Goal: Transaction & Acquisition: Purchase product/service

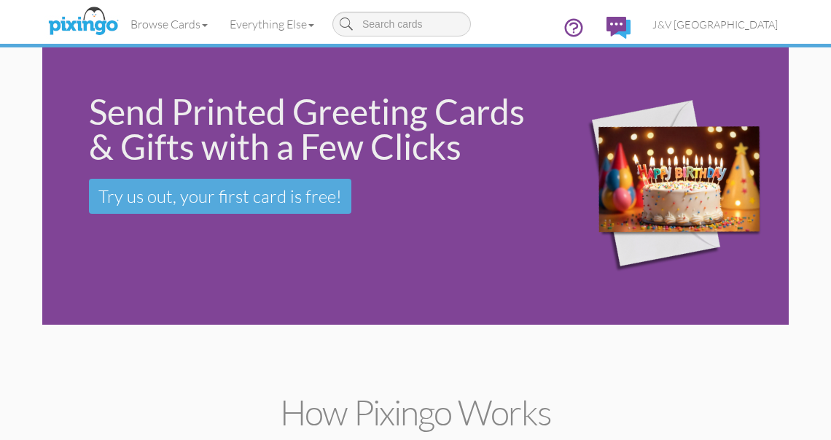
click at [749, 23] on span "J&V [GEOGRAPHIC_DATA]" at bounding box center [715, 24] width 125 height 12
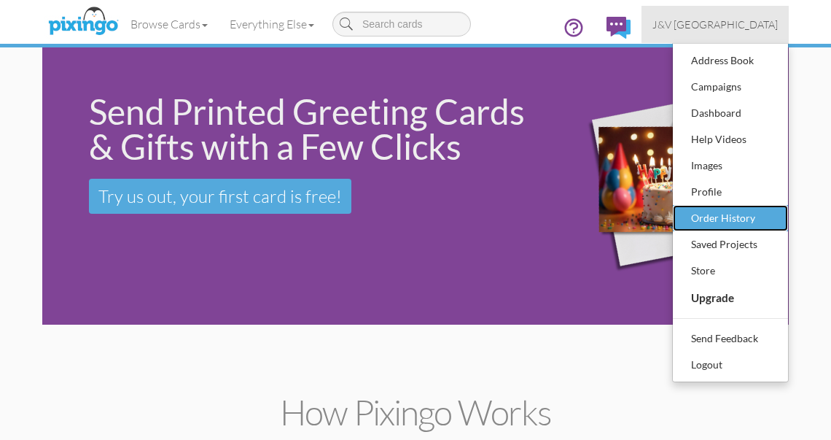
click at [721, 214] on div "Order History" at bounding box center [731, 218] width 86 height 22
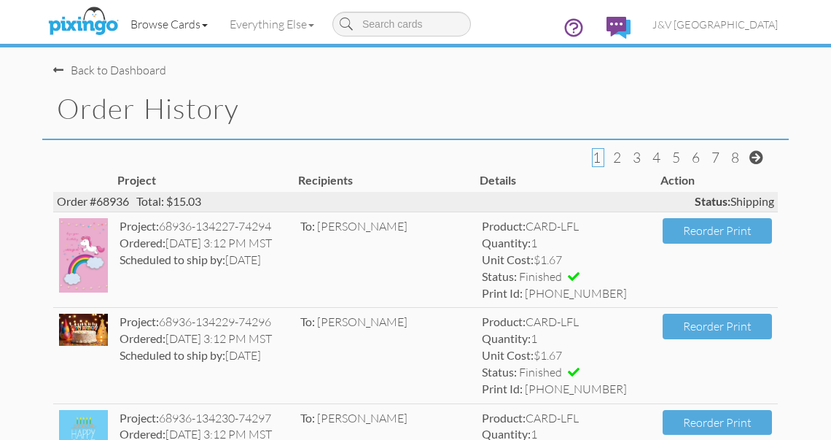
click at [152, 23] on link "Browse Cards" at bounding box center [169, 24] width 99 height 36
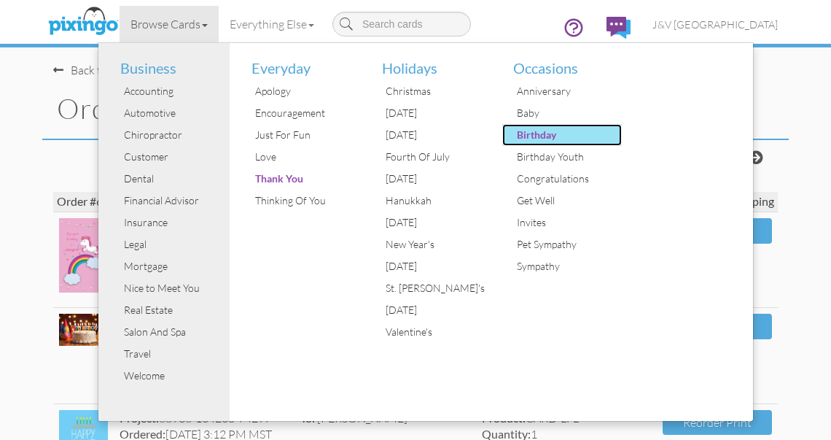
click at [519, 142] on div "Birthday" at bounding box center [567, 135] width 109 height 22
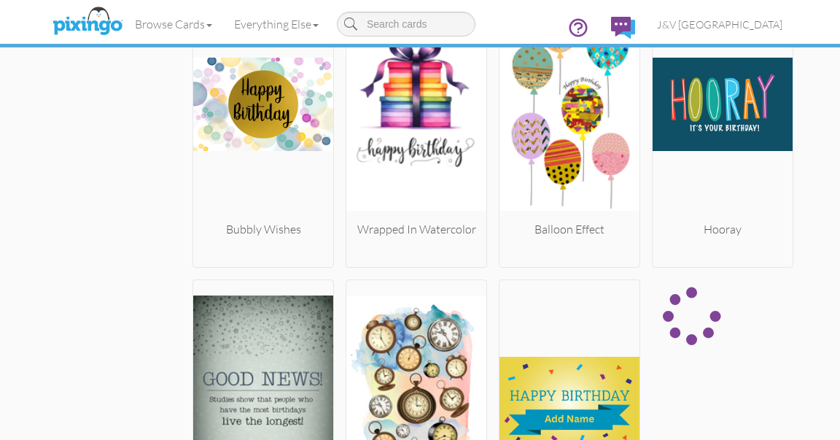
scroll to position [1734, 0]
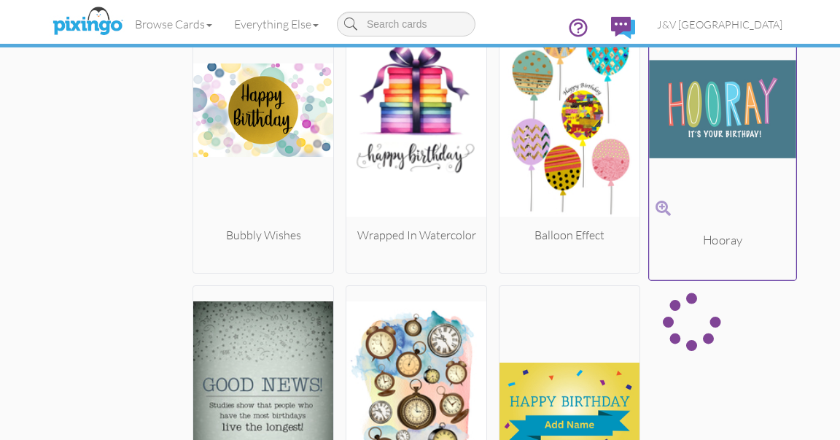
click at [705, 145] on img at bounding box center [722, 108] width 147 height 245
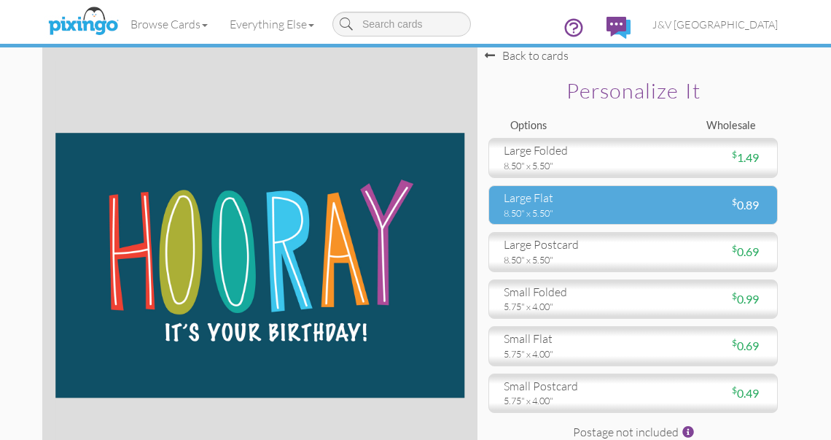
click at [582, 209] on div "8.50" x 5.50"" at bounding box center [563, 212] width 118 height 13
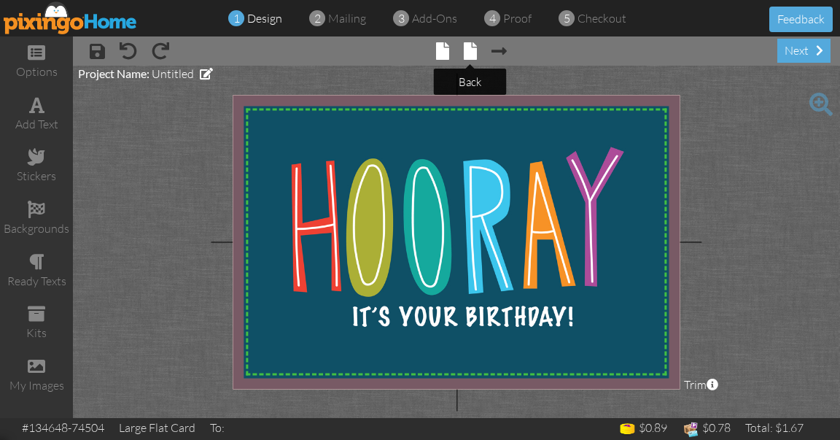
click at [467, 44] on span at bounding box center [470, 51] width 13 height 18
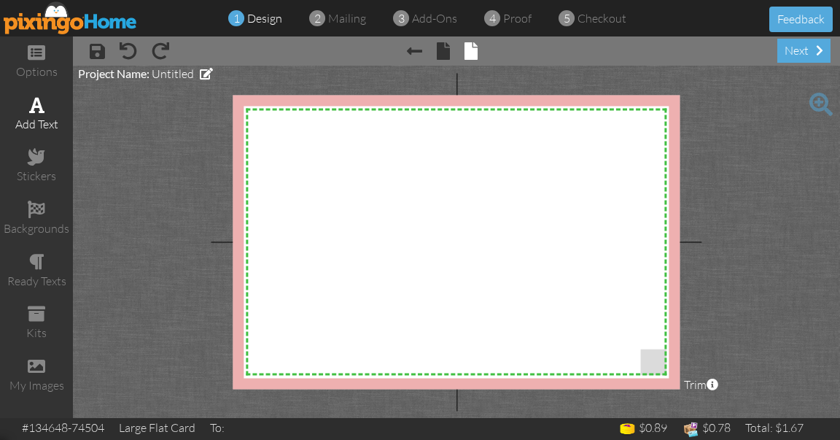
click at [15, 114] on div "add text" at bounding box center [36, 114] width 73 height 51
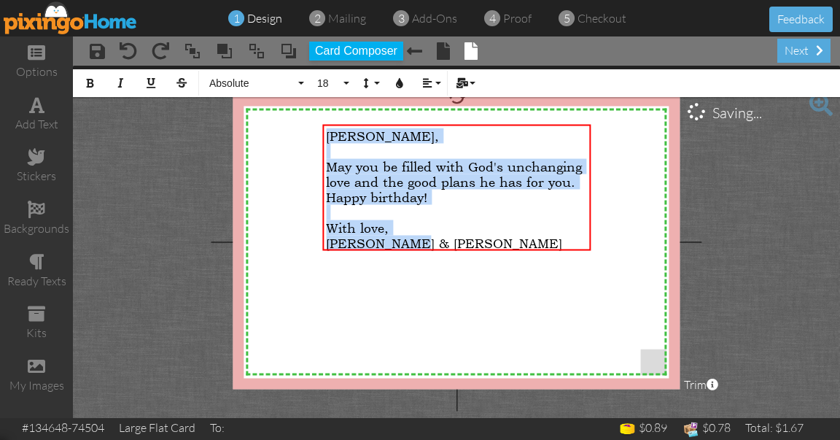
drag, startPoint x: 327, startPoint y: 135, endPoint x: 430, endPoint y: 276, distance: 173.9
click at [430, 276] on div "X X X X X X X X X X X X X X X X X X X X X X X X X X X X X X X X X X X X X X X X…" at bounding box center [456, 242] width 447 height 294
click at [235, 82] on span "Absolute" at bounding box center [252, 83] width 88 height 12
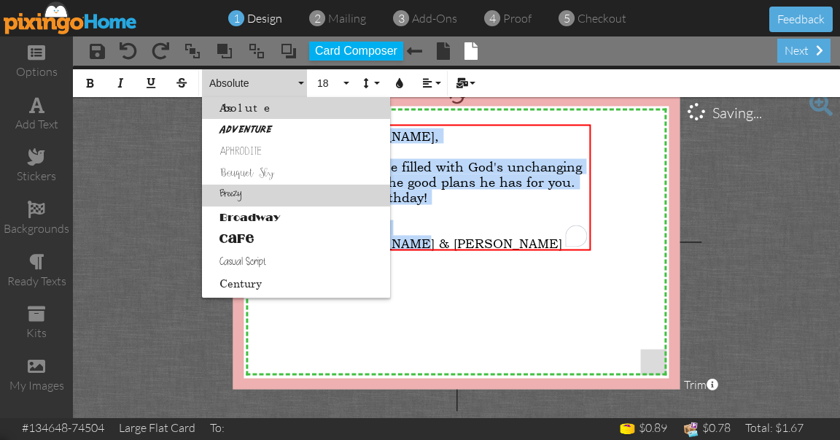
click at [220, 191] on link "Breezy" at bounding box center [296, 196] width 188 height 22
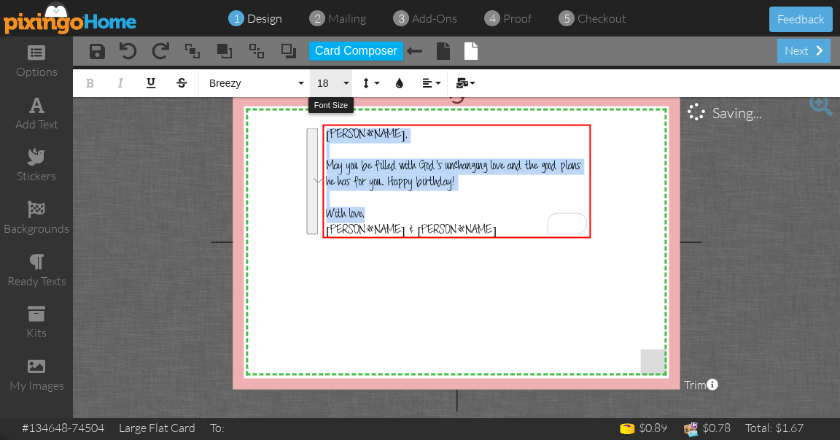
click at [327, 90] on button "18" at bounding box center [331, 83] width 42 height 28
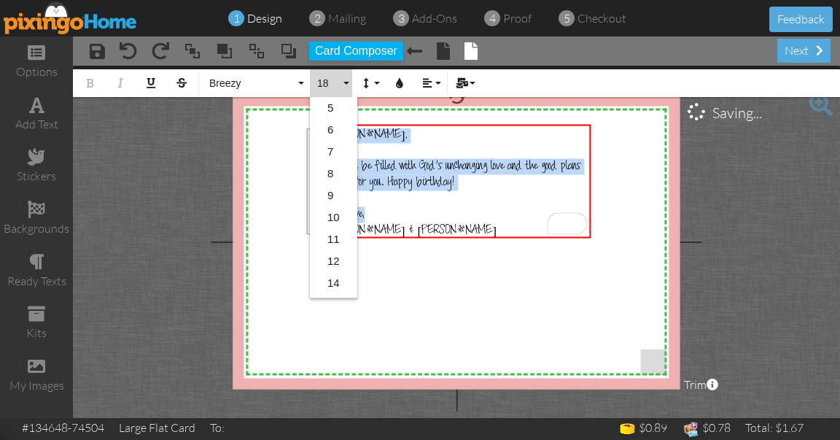
scroll to position [129, 0]
click at [333, 257] on link "24" at bounding box center [333, 263] width 47 height 22
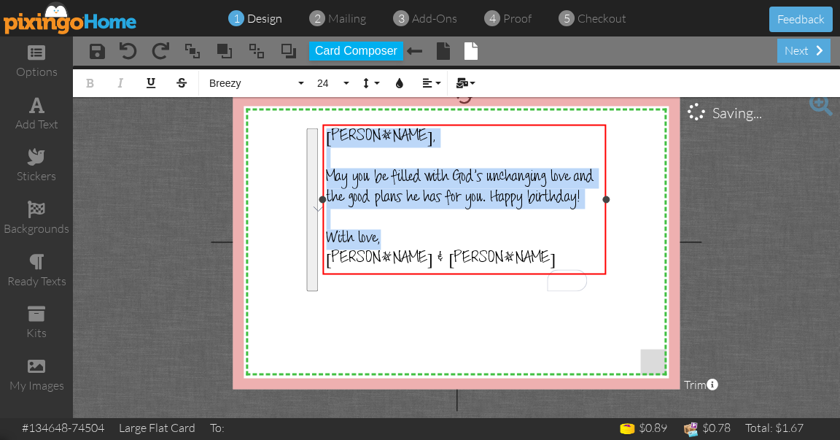
drag, startPoint x: 592, startPoint y: 209, endPoint x: 607, endPoint y: 209, distance: 15.3
click at [606, 209] on div "[PERSON_NAME], ​ May you be filled with [DEMOGRAPHIC_DATA]'s unchanging love an…" at bounding box center [464, 199] width 284 height 150
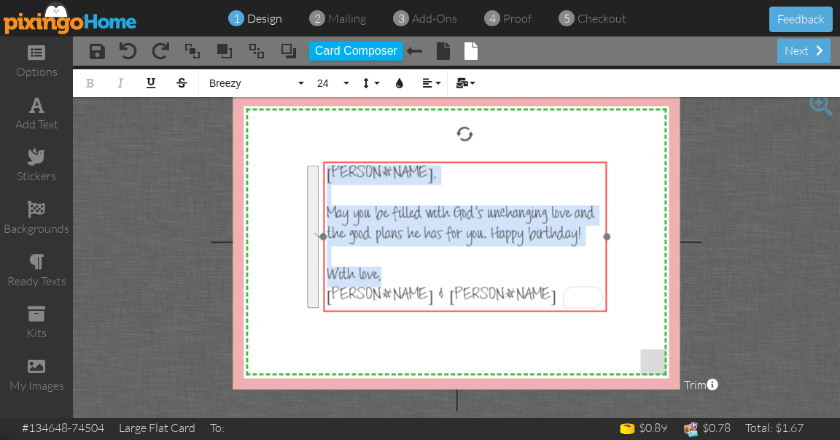
drag, startPoint x: 531, startPoint y: 124, endPoint x: 532, endPoint y: 161, distance: 37.2
click at [532, 161] on div "​ [PERSON_NAME], ​ May you be filled with [DEMOGRAPHIC_DATA]'s unchanging love …" at bounding box center [465, 235] width 284 height 149
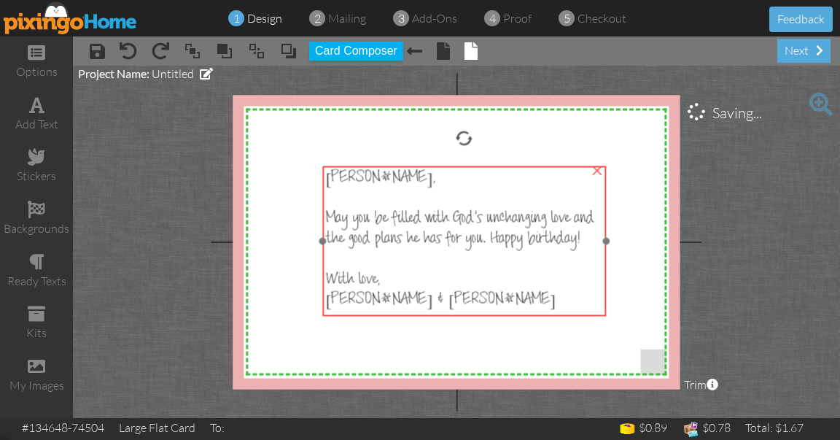
click at [566, 201] on div at bounding box center [464, 199] width 276 height 20
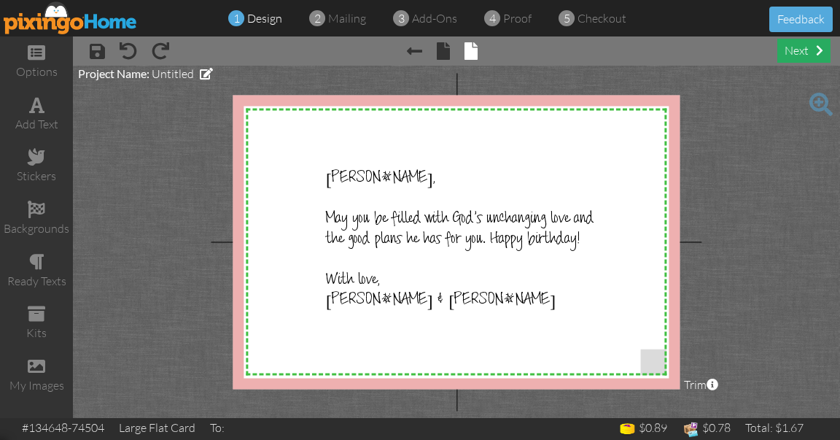
click at [797, 49] on div "next" at bounding box center [804, 51] width 53 height 24
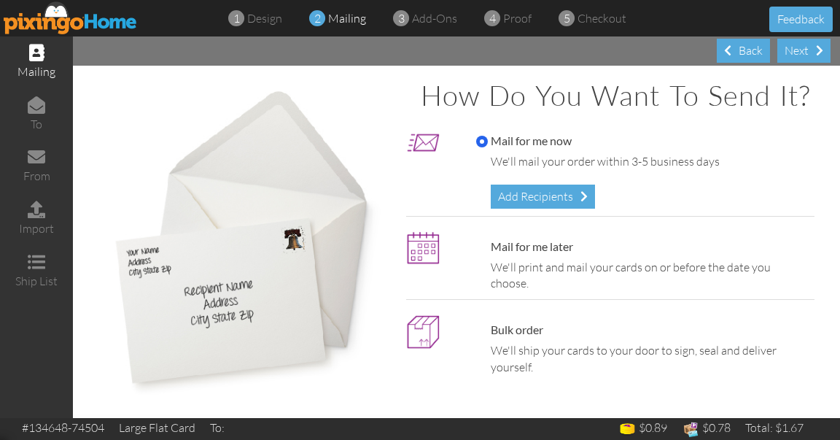
click at [538, 251] on label "Mail for me later" at bounding box center [524, 247] width 97 height 17
click at [488, 251] on input "Mail for me later" at bounding box center [482, 247] width 12 height 12
radio input "true"
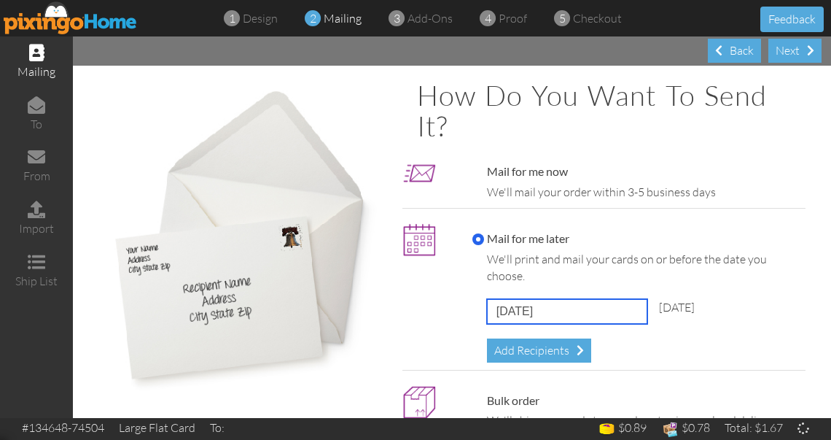
click at [536, 311] on input "[DATE]" at bounding box center [567, 311] width 160 height 25
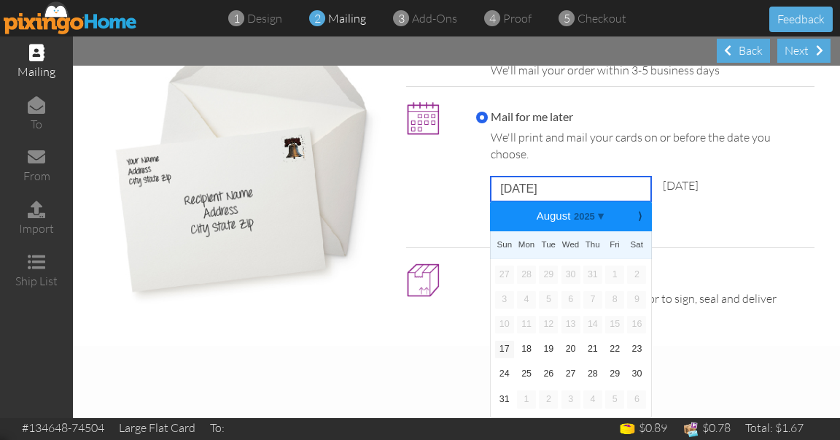
scroll to position [114, 0]
click at [562, 351] on link "20" at bounding box center [571, 350] width 19 height 18
type input "[DATE]"
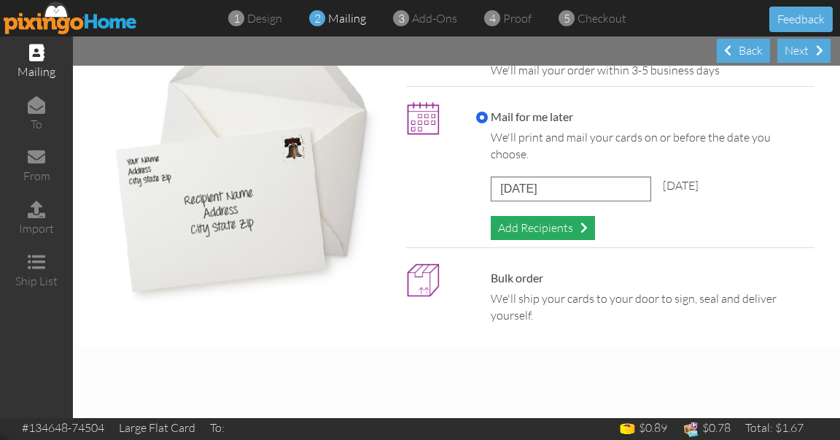
click at [555, 237] on div "Add Recipients" at bounding box center [543, 228] width 104 height 24
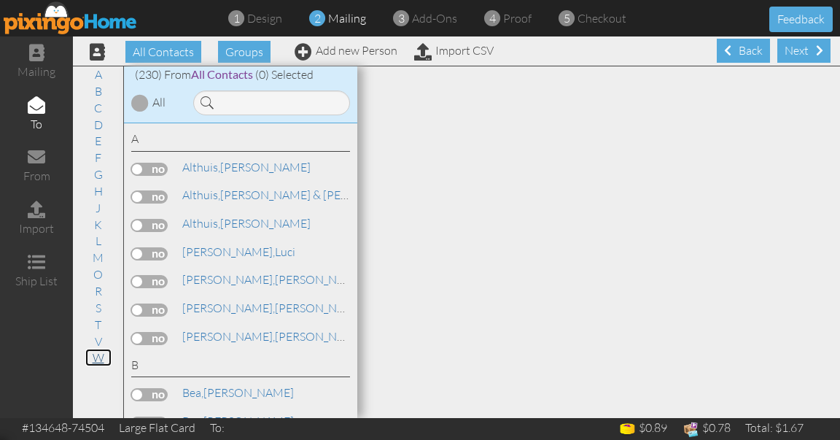
click at [101, 360] on link "W" at bounding box center [98, 358] width 26 height 18
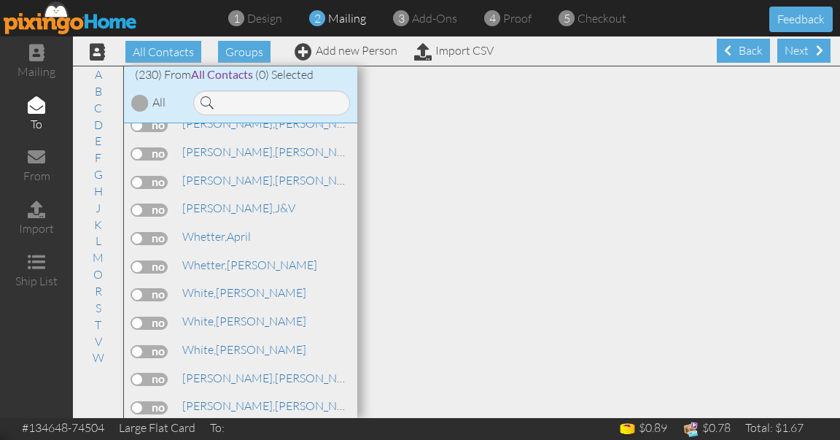
scroll to position [6373, 0]
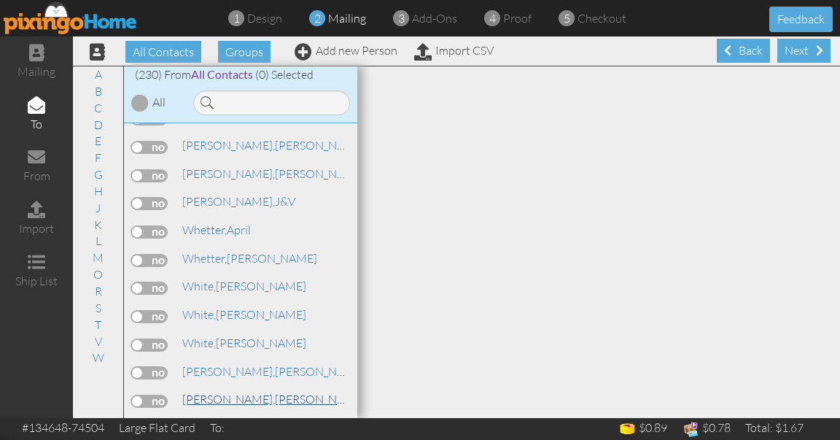
click at [196, 392] on span "[PERSON_NAME]," at bounding box center [228, 399] width 93 height 15
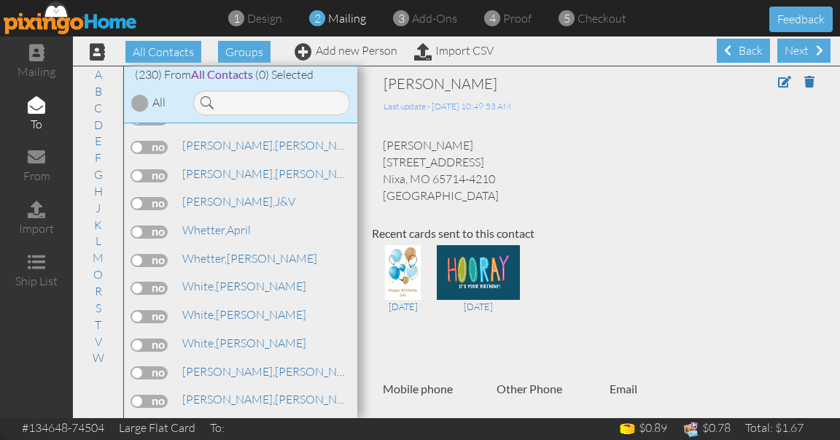
click at [151, 395] on label at bounding box center [149, 401] width 36 height 13
click at [0, 0] on input "checkbox" at bounding box center [0, 0] width 0 height 0
click at [805, 45] on div "Next" at bounding box center [804, 51] width 53 height 24
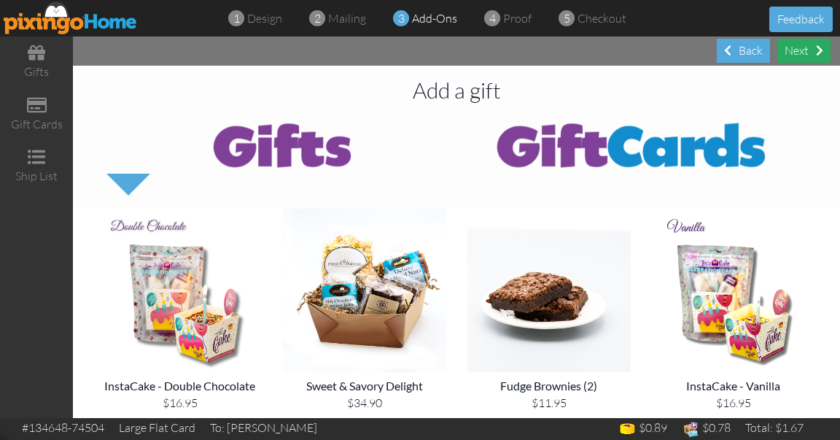
click at [802, 56] on div "Next" at bounding box center [804, 51] width 53 height 24
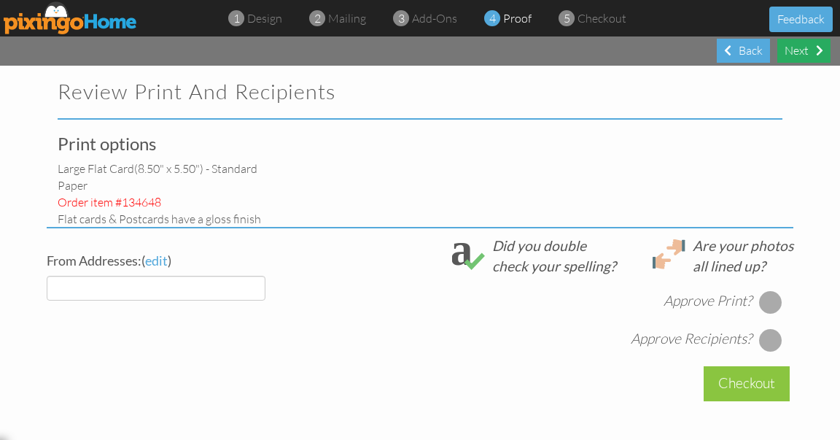
select select "object:3955"
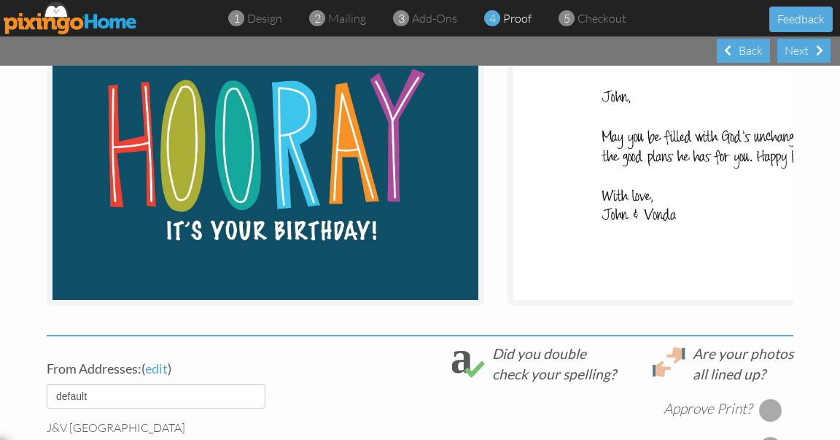
scroll to position [284, 0]
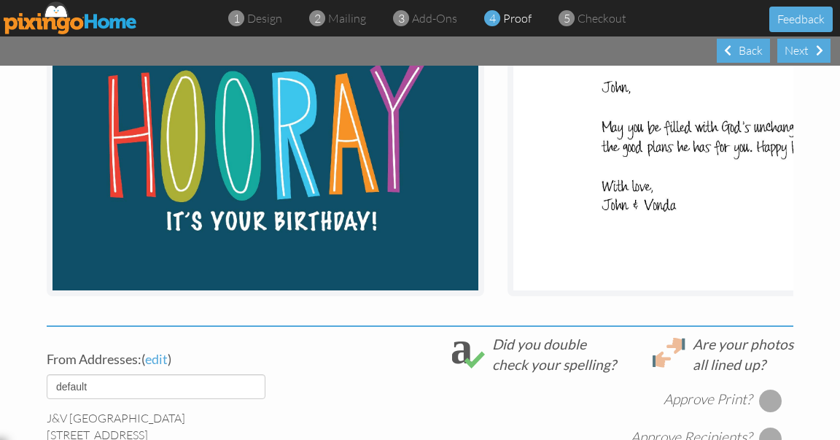
click at [759, 408] on div at bounding box center [770, 400] width 23 height 23
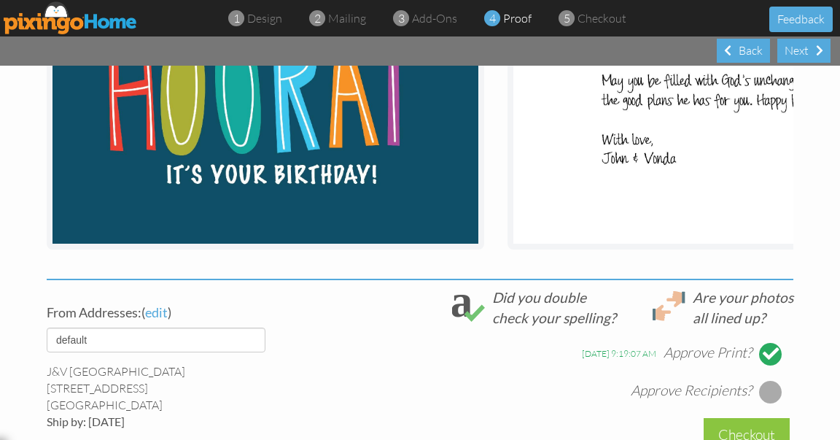
scroll to position [333, 0]
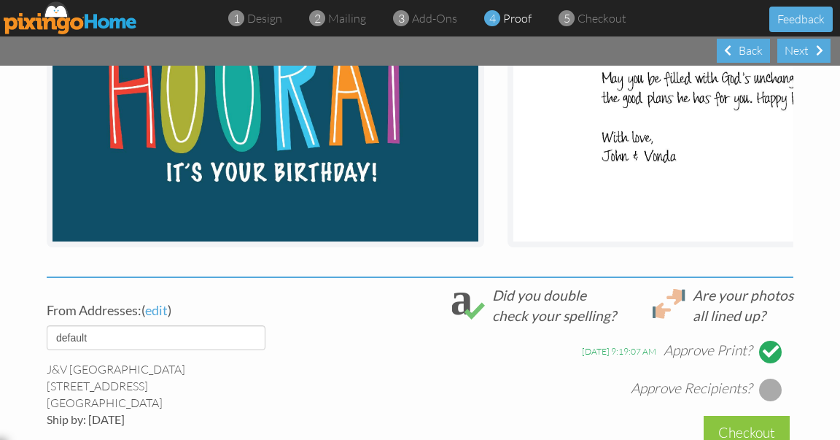
click at [771, 393] on div at bounding box center [770, 389] width 23 height 23
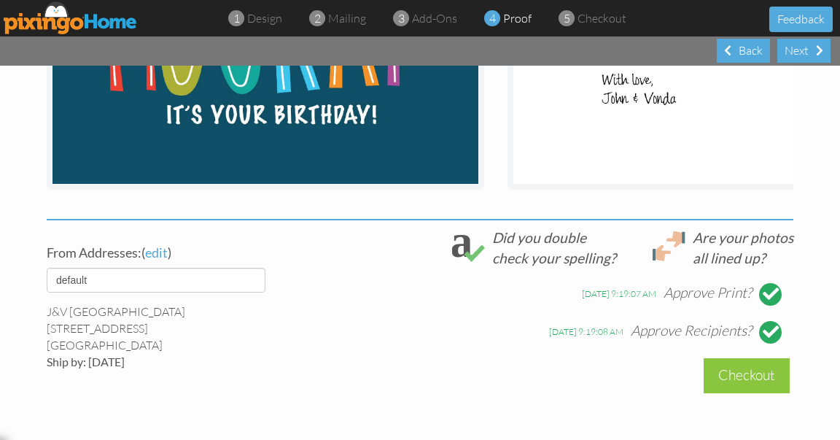
scroll to position [396, 0]
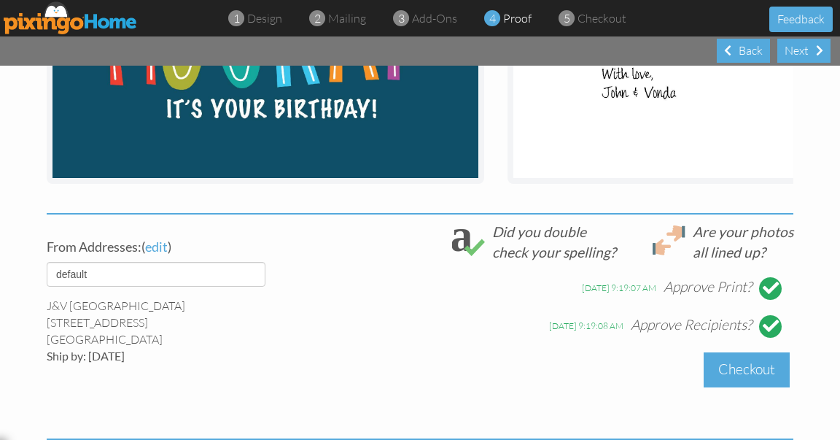
click at [767, 381] on div "Checkout" at bounding box center [747, 369] width 86 height 34
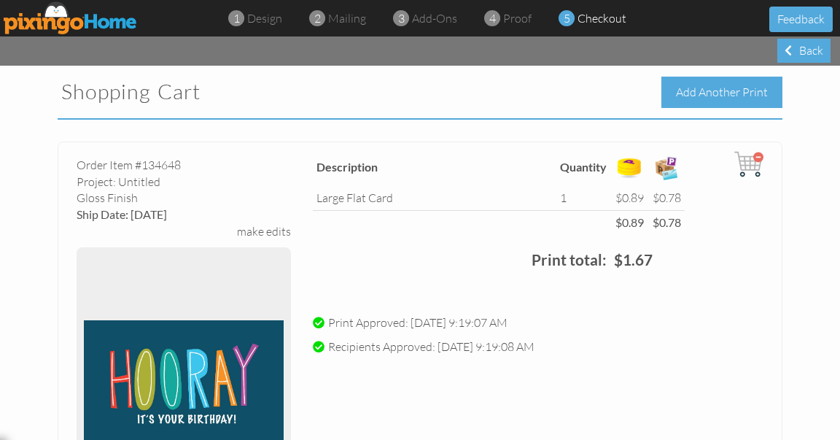
click at [732, 90] on div "Add Another Print" at bounding box center [722, 92] width 121 height 31
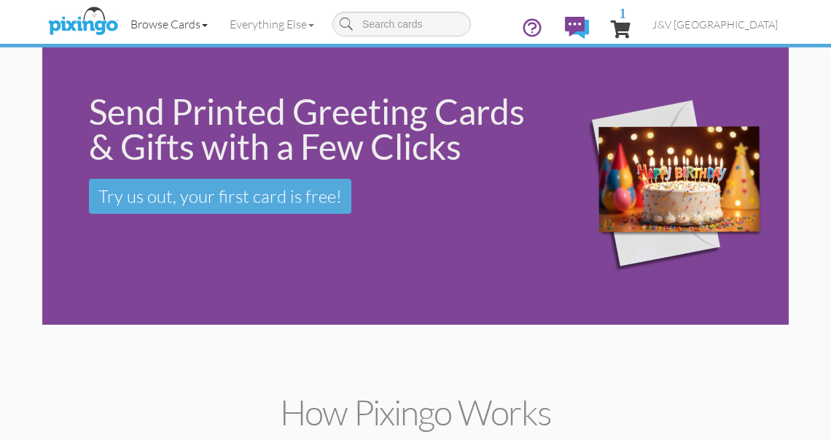
click at [194, 27] on link "Browse Cards" at bounding box center [169, 24] width 99 height 36
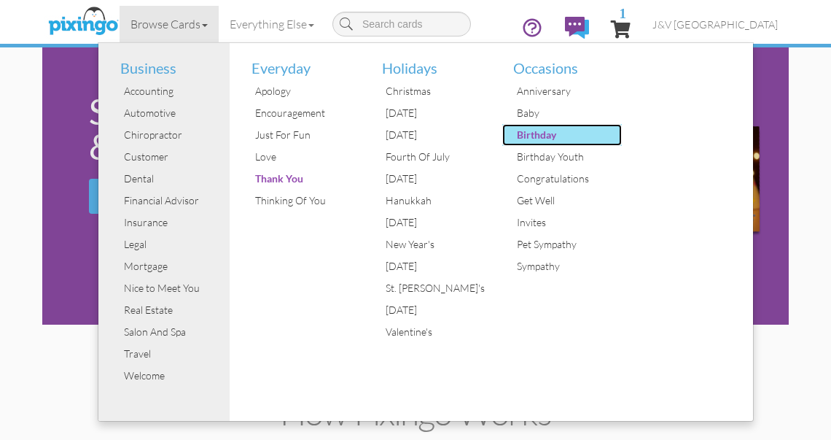
click at [559, 133] on div "Birthday" at bounding box center [567, 135] width 109 height 22
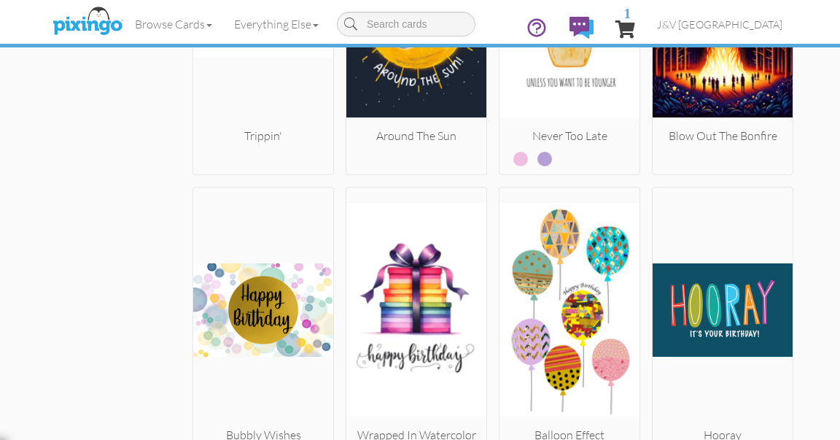
scroll to position [1553, 0]
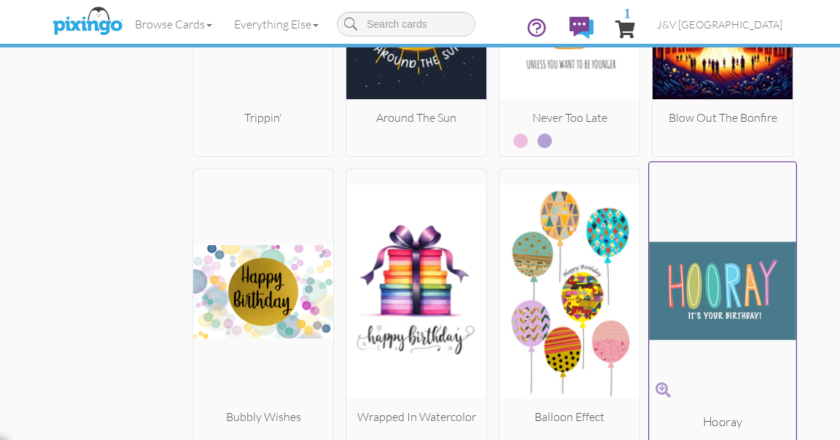
click at [728, 276] on img at bounding box center [722, 290] width 147 height 245
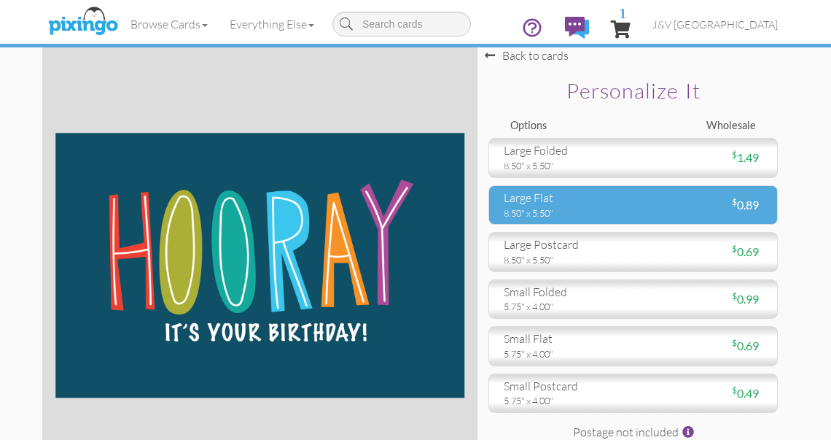
click at [592, 209] on div "8.50" x 5.50"" at bounding box center [563, 212] width 118 height 13
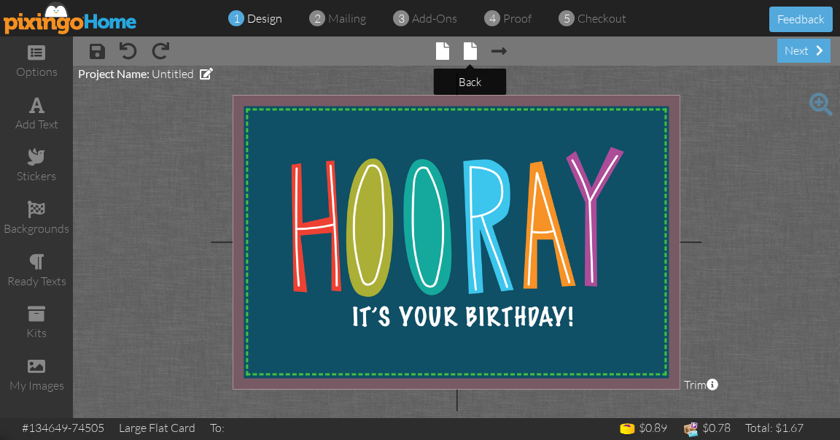
click at [471, 51] on span at bounding box center [470, 51] width 13 height 18
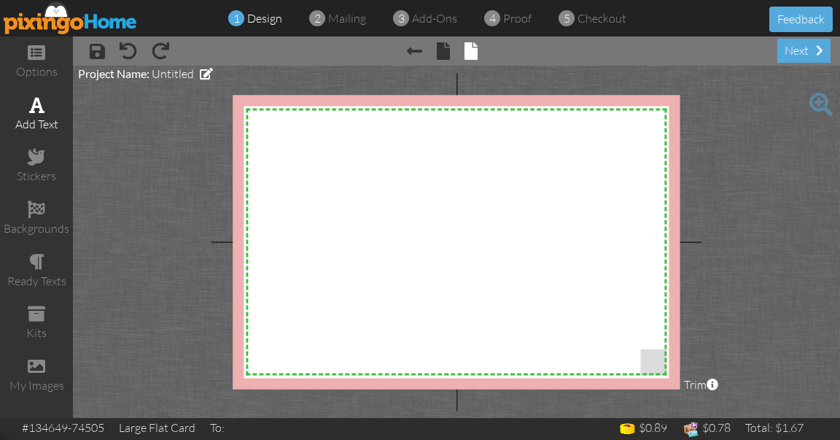
drag, startPoint x: 48, startPoint y: 102, endPoint x: 56, endPoint y: 95, distance: 10.8
click at [49, 101] on div "add text" at bounding box center [36, 114] width 73 height 51
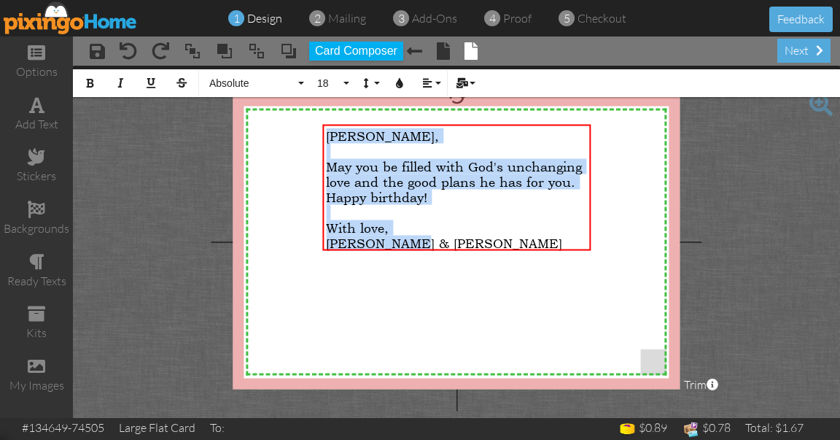
drag, startPoint x: 328, startPoint y: 136, endPoint x: 485, endPoint y: 286, distance: 217.2
click at [485, 286] on div "X X X X X X X X X X X X X X X X X X X X X X X X X X X X X X X X X X X X X X X X…" at bounding box center [456, 242] width 447 height 294
click at [254, 87] on span "Absolute" at bounding box center [252, 83] width 88 height 12
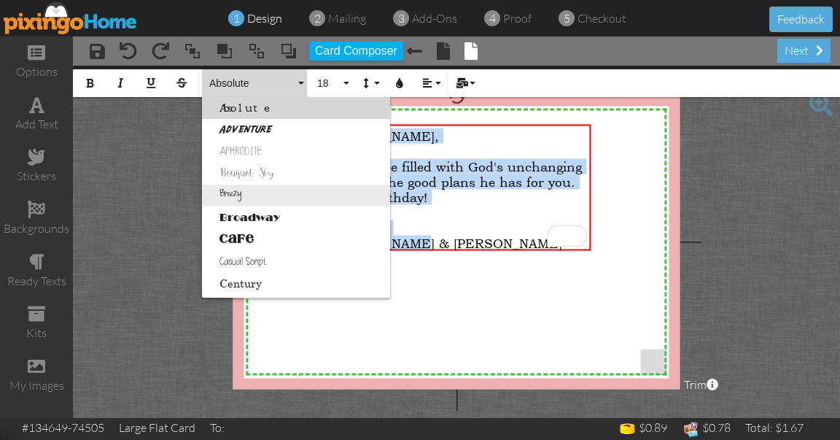
click at [264, 195] on link "Breezy" at bounding box center [296, 196] width 188 height 22
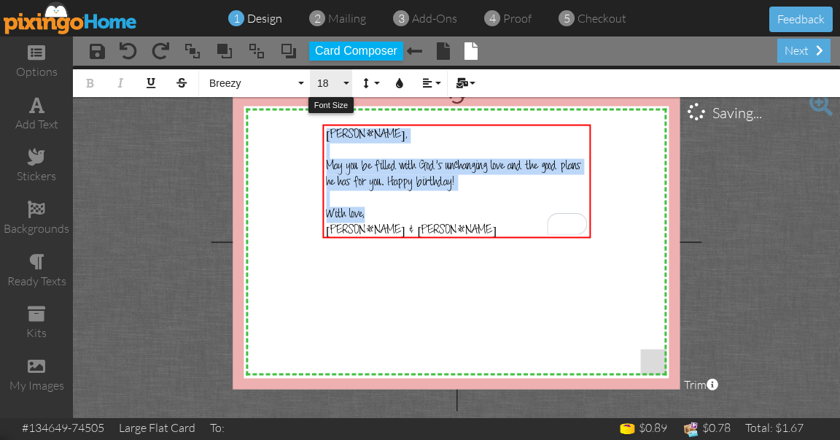
click at [333, 86] on span "18" at bounding box center [328, 83] width 25 height 12
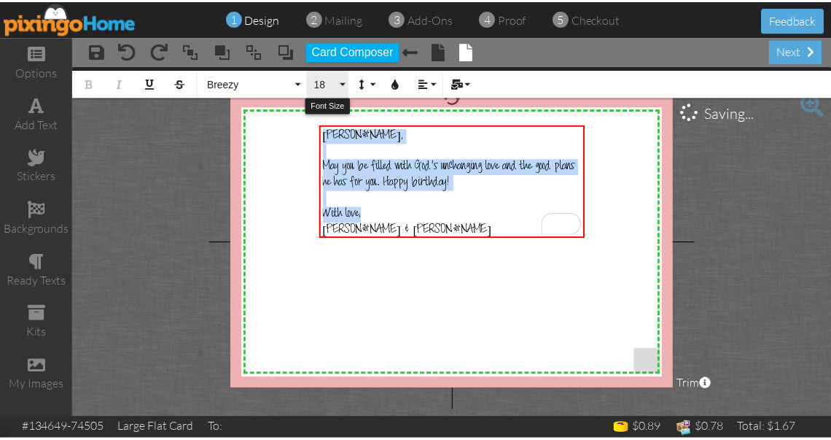
scroll to position [129, 0]
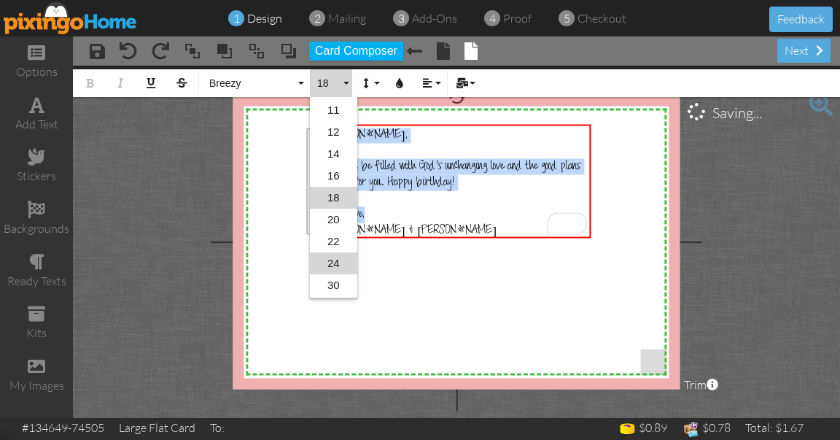
click at [345, 252] on link "24" at bounding box center [333, 263] width 47 height 22
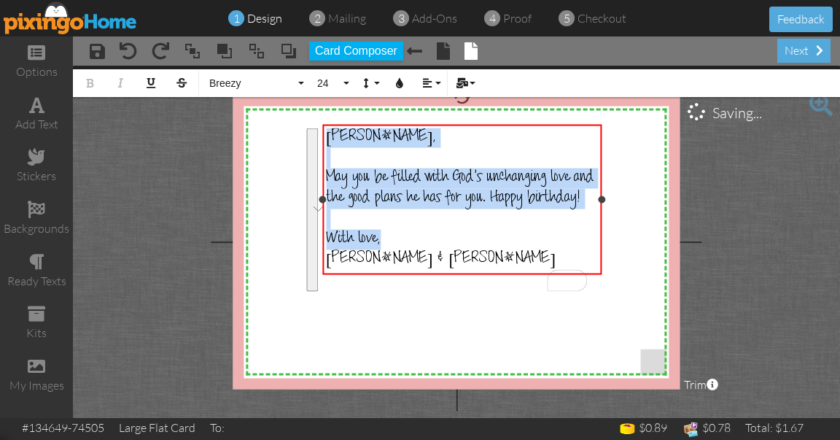
drag, startPoint x: 590, startPoint y: 211, endPoint x: 601, endPoint y: 212, distance: 11.0
click at [601, 212] on div "[PERSON_NAME], ​ May you be filled with [DEMOGRAPHIC_DATA]'s unchanging love an…" at bounding box center [461, 199] width 279 height 150
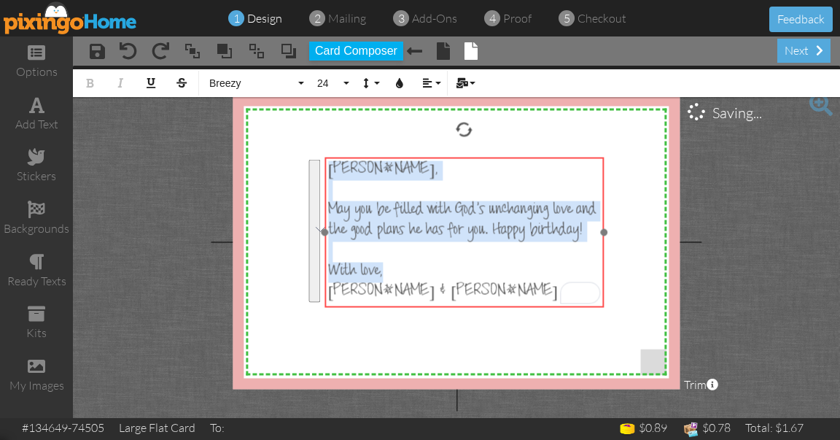
drag, startPoint x: 503, startPoint y: 123, endPoint x: 505, endPoint y: 155, distance: 32.9
click at [505, 155] on div at bounding box center [464, 232] width 287 height 158
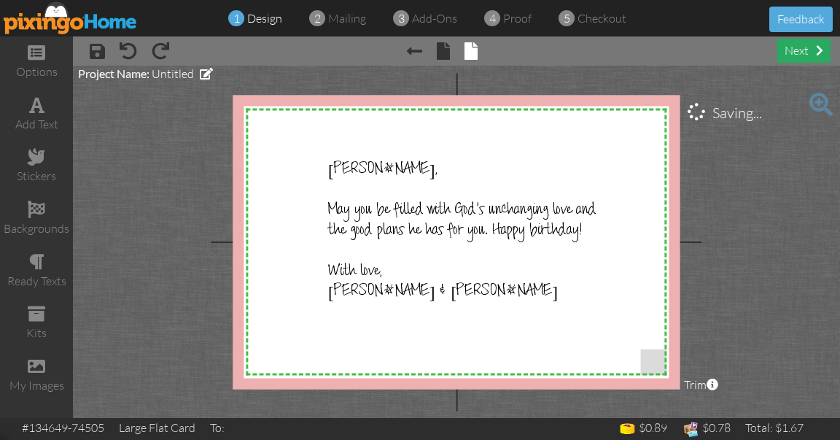
click at [802, 53] on div "next" at bounding box center [804, 51] width 53 height 24
click at [808, 49] on div "next" at bounding box center [804, 51] width 53 height 24
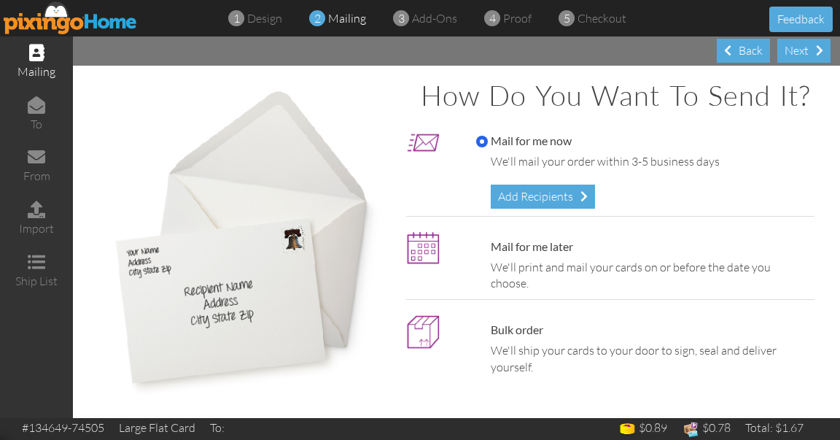
click at [548, 255] on label "Mail for me later" at bounding box center [524, 247] width 97 height 17
click at [488, 253] on input "Mail for me later" at bounding box center [482, 247] width 12 height 12
radio input "true"
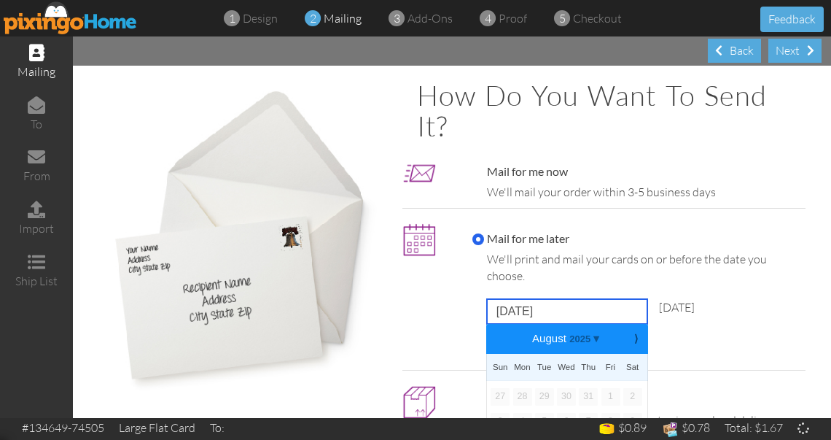
click at [542, 311] on input "[DATE]" at bounding box center [567, 311] width 160 height 25
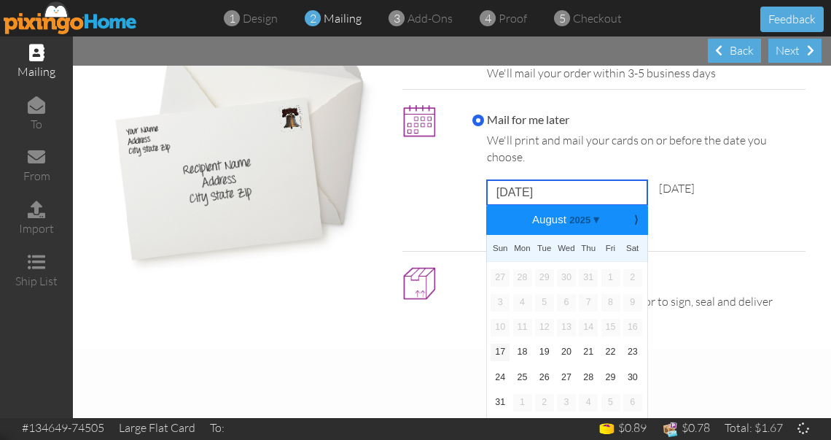
scroll to position [122, 0]
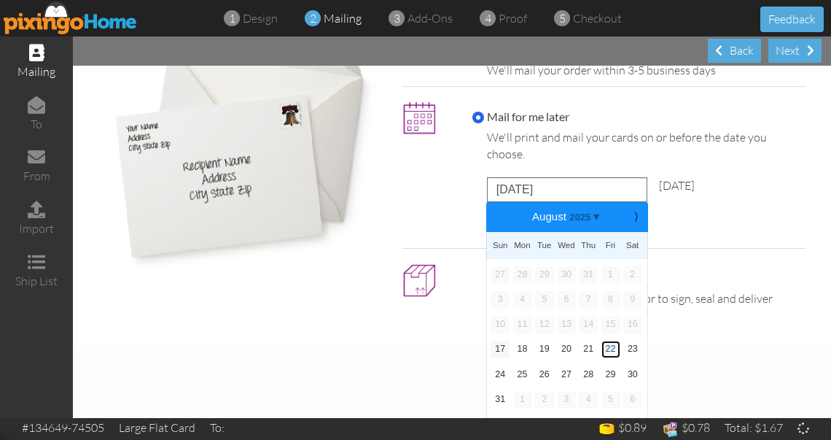
click at [605, 351] on link "22" at bounding box center [611, 350] width 19 height 18
type input "[DATE]"
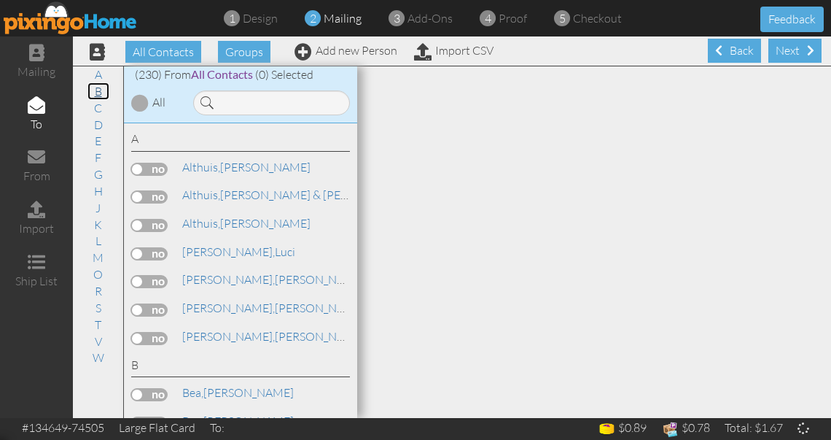
click at [100, 92] on link "B" at bounding box center [99, 91] width 22 height 18
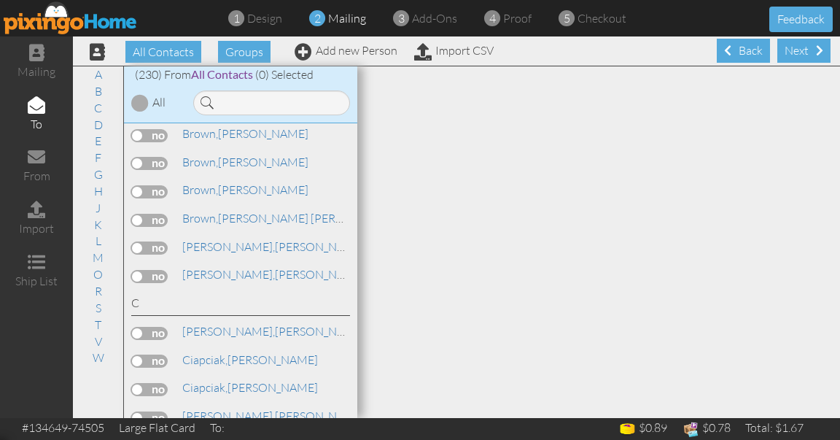
scroll to position [937, 0]
click at [161, 270] on label at bounding box center [149, 276] width 36 height 13
click at [0, 0] on input "checkbox" at bounding box center [0, 0] width 0 height 0
click at [799, 48] on div "Next" at bounding box center [804, 51] width 53 height 24
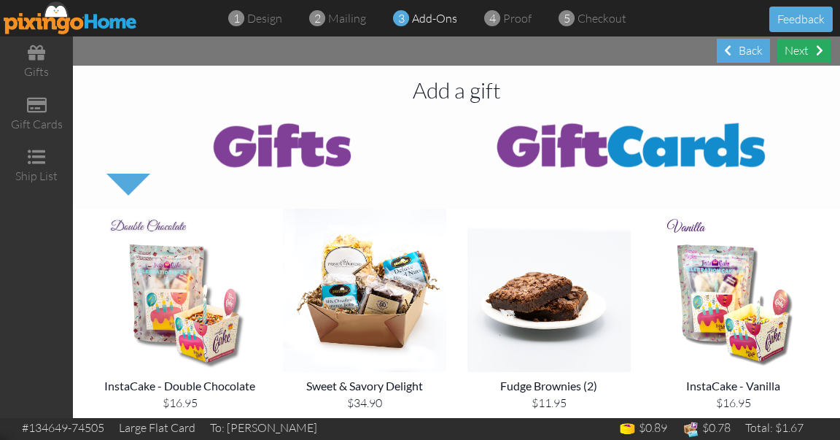
click at [799, 48] on div "Next" at bounding box center [804, 51] width 53 height 24
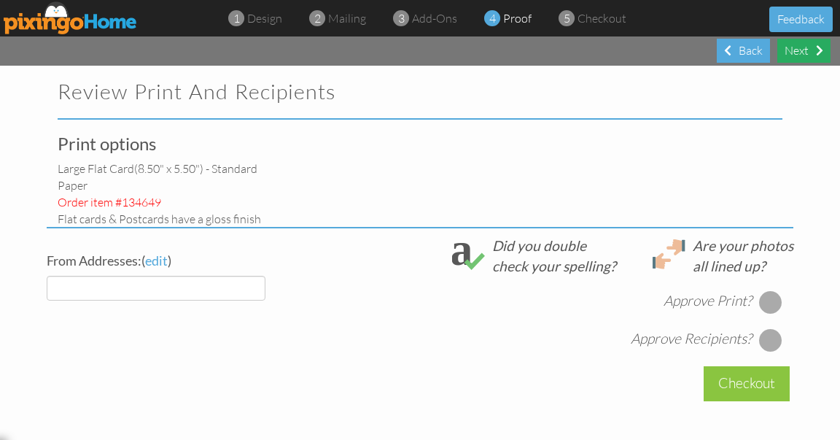
select select "object:5667"
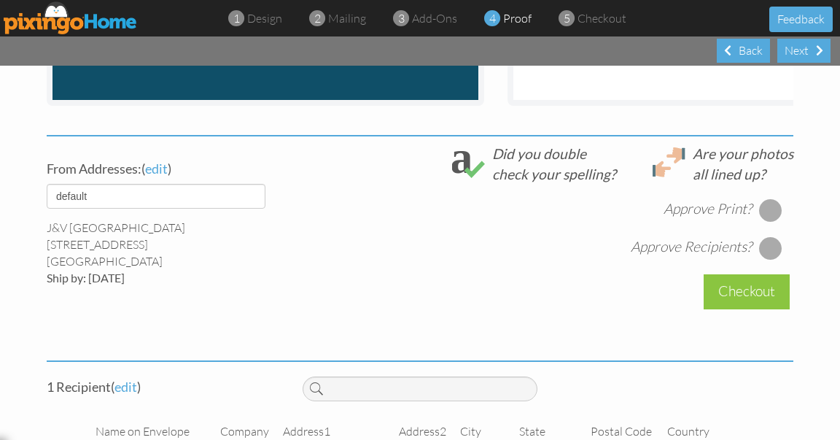
scroll to position [547, 0]
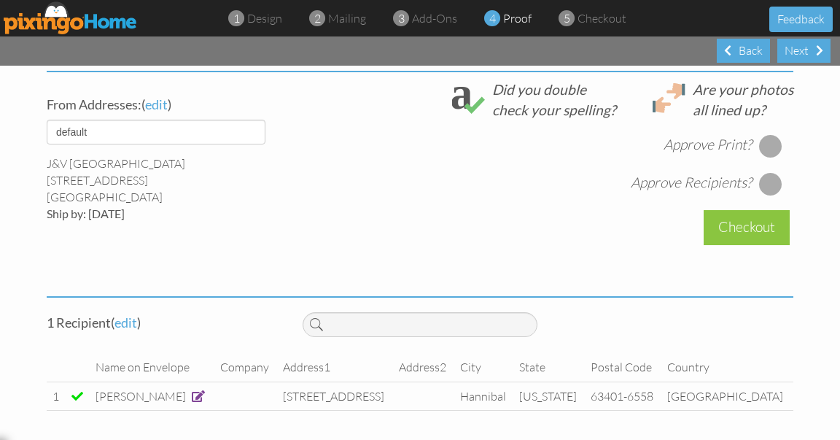
click at [765, 148] on div at bounding box center [770, 145] width 23 height 23
click at [771, 180] on div at bounding box center [770, 183] width 23 height 23
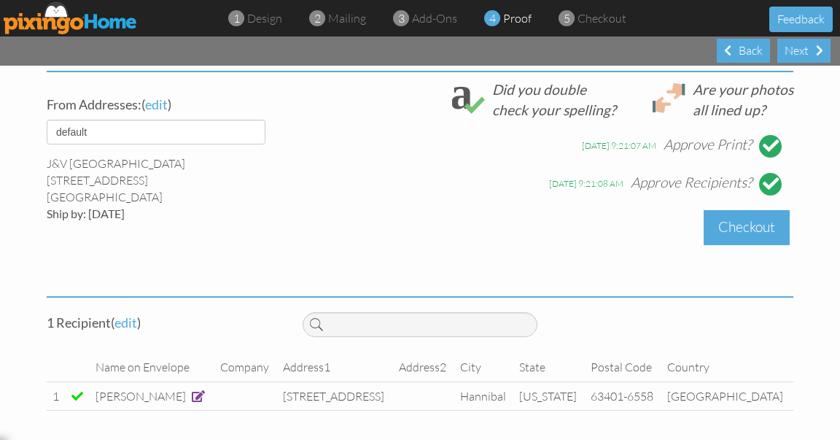
click at [740, 229] on div "Checkout" at bounding box center [747, 227] width 86 height 34
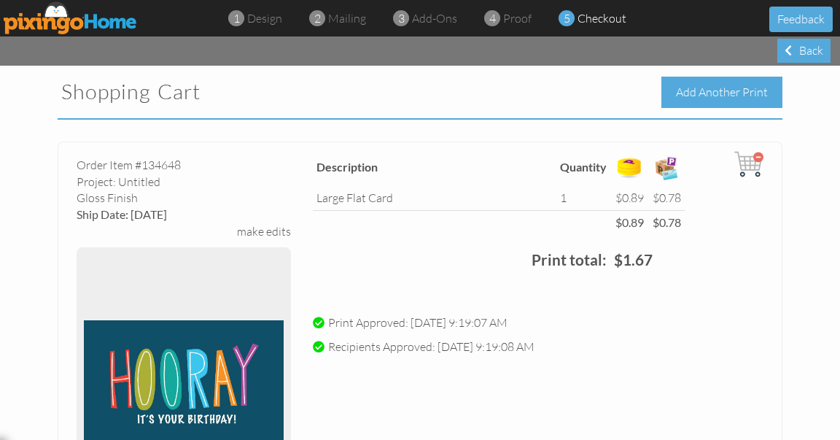
click at [728, 87] on div "Add Another Print" at bounding box center [722, 92] width 121 height 31
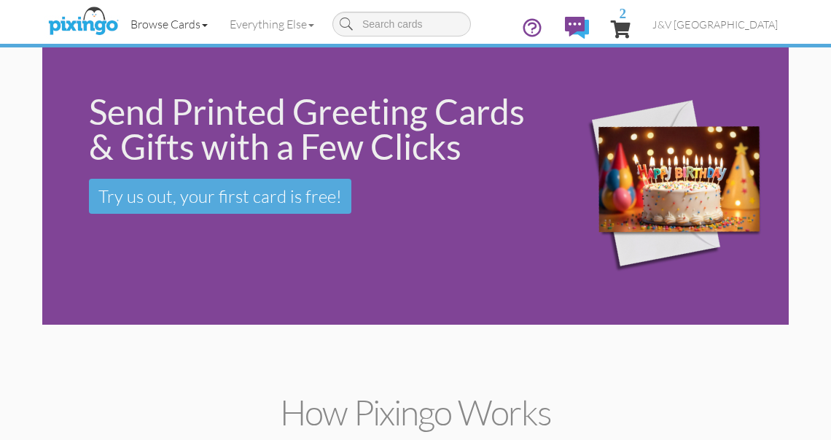
click at [171, 24] on link "Browse Cards" at bounding box center [169, 24] width 99 height 36
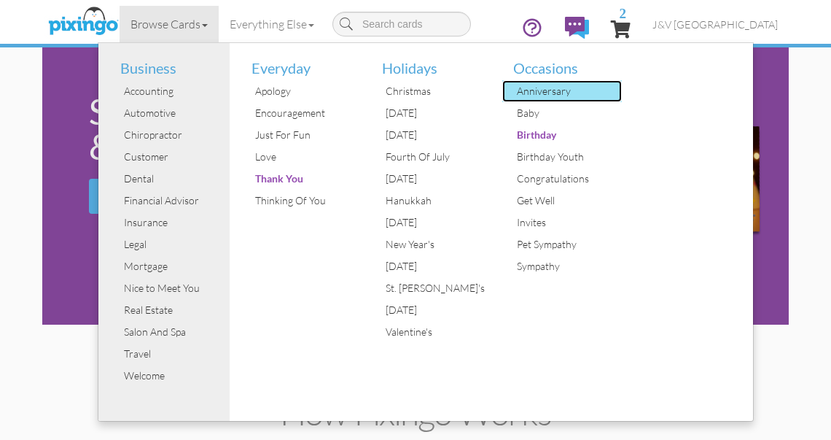
click at [527, 87] on div "Anniversary" at bounding box center [567, 91] width 109 height 22
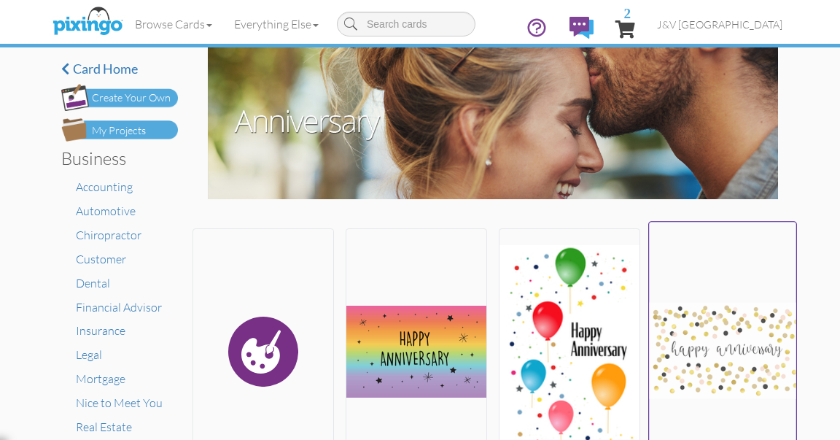
click at [681, 373] on img at bounding box center [722, 350] width 147 height 245
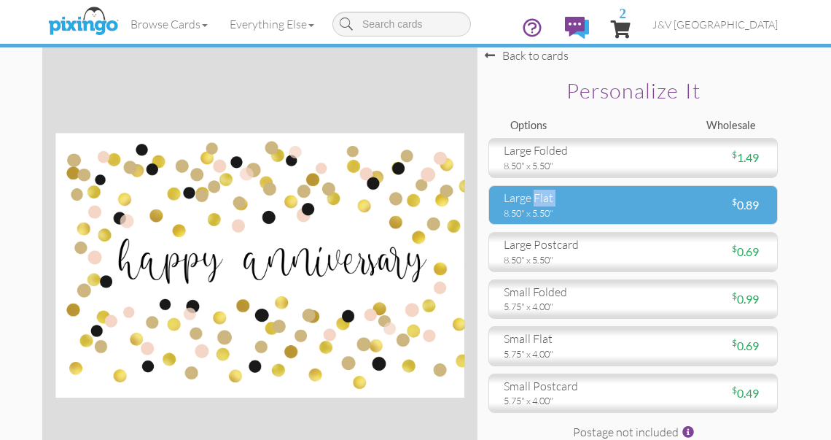
click at [538, 206] on div "large flat 8.50" x 5.50"" at bounding box center [563, 205] width 140 height 30
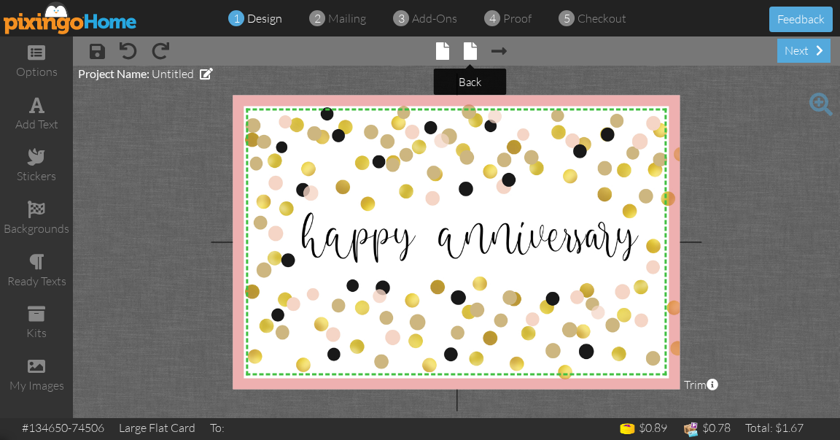
click at [472, 53] on span at bounding box center [470, 51] width 13 height 18
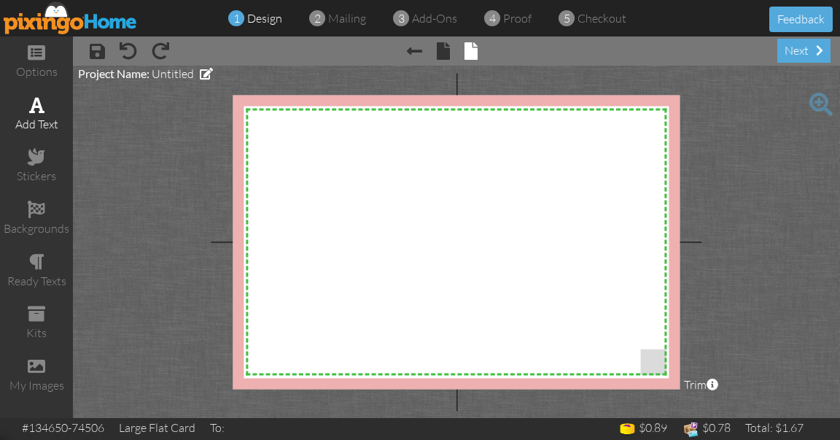
drag, startPoint x: 49, startPoint y: 111, endPoint x: 49, endPoint y: 103, distance: 8.0
click at [49, 111] on div "add text" at bounding box center [36, 114] width 73 height 51
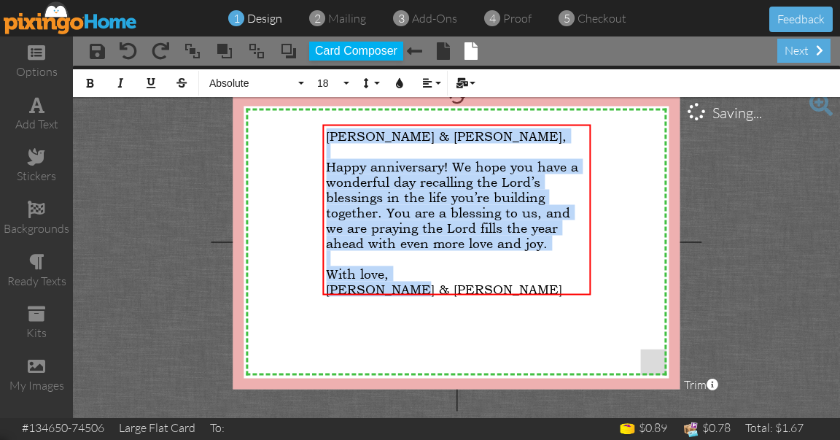
drag, startPoint x: 328, startPoint y: 135, endPoint x: 513, endPoint y: 324, distance: 264.1
click at [513, 324] on div "X X X X X X X X X X X X X X X X X X X X X X X X X X X X X X X X X X X X X X X X…" at bounding box center [456, 242] width 447 height 294
click at [244, 88] on span "Absolute" at bounding box center [252, 83] width 88 height 12
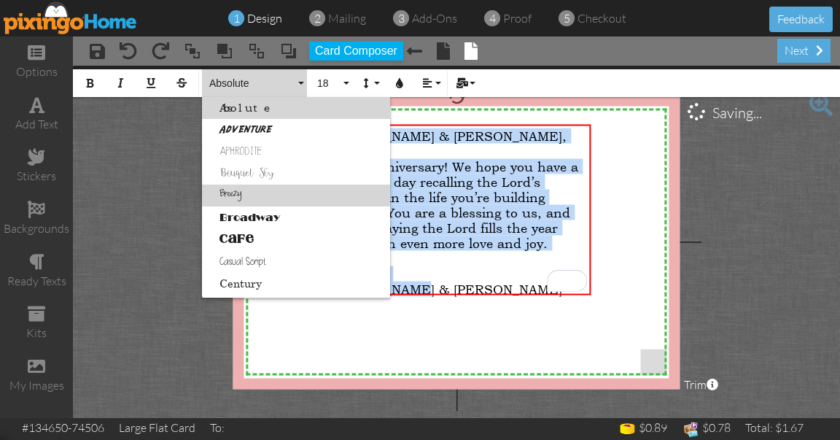
click at [259, 199] on link "Breezy" at bounding box center [296, 196] width 188 height 22
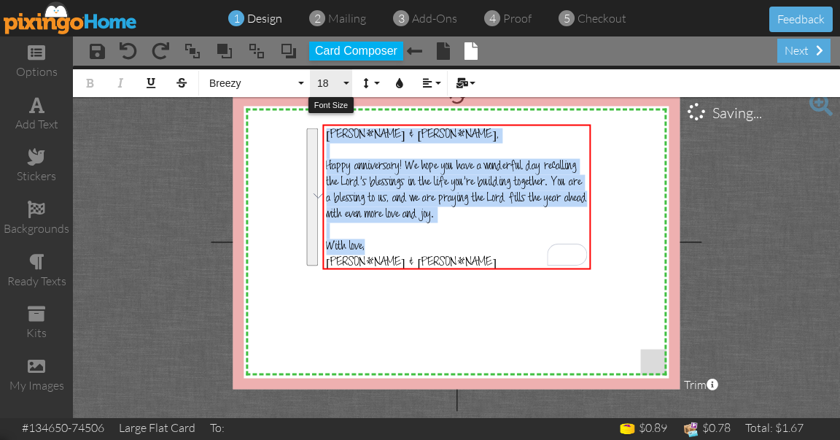
click at [335, 80] on span "18" at bounding box center [328, 83] width 25 height 12
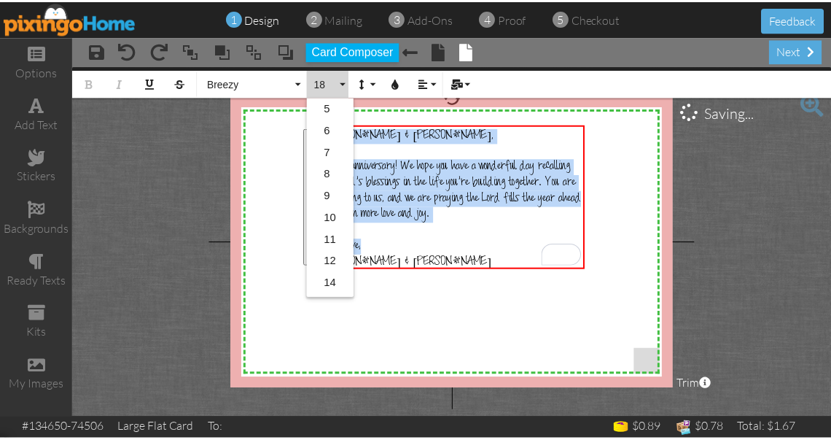
scroll to position [129, 0]
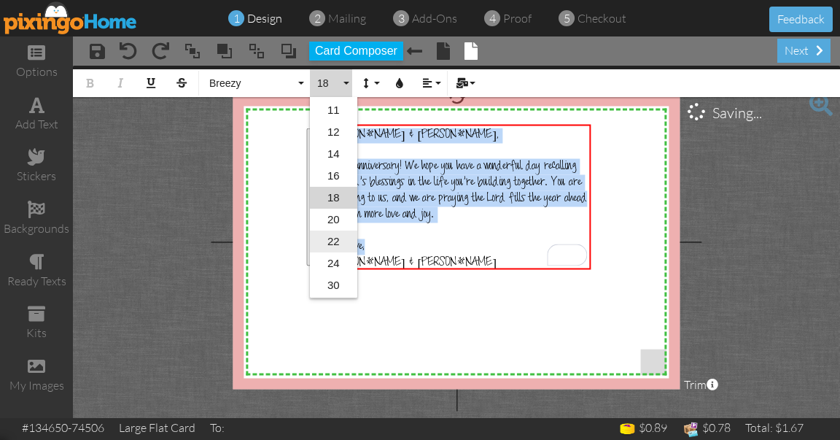
click at [341, 234] on link "22" at bounding box center [333, 241] width 47 height 22
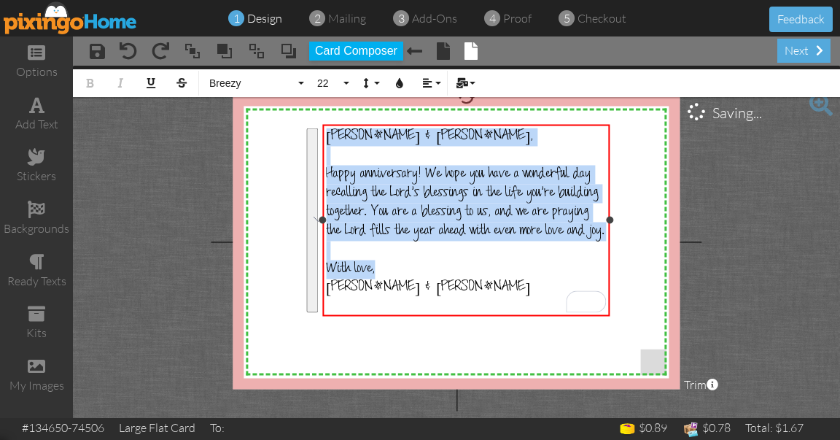
drag, startPoint x: 587, startPoint y: 222, endPoint x: 606, endPoint y: 223, distance: 19.0
click at [606, 223] on div "[PERSON_NAME] & [PERSON_NAME], ​ Happy anniversary! We hope you have a wonderfu…" at bounding box center [465, 220] width 287 height 192
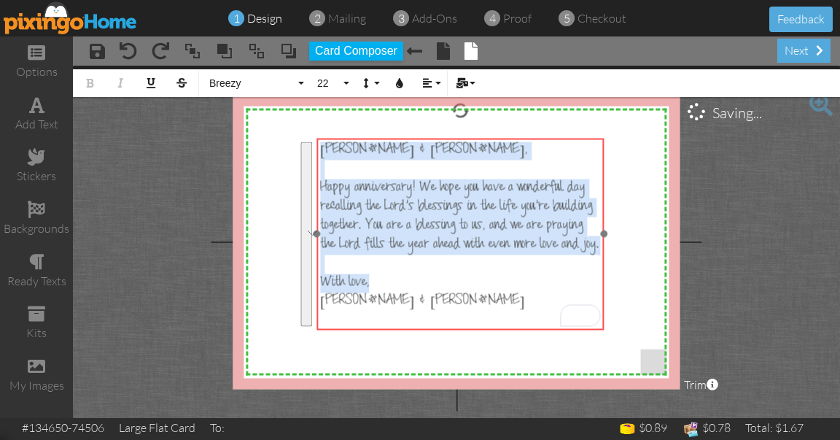
drag, startPoint x: 501, startPoint y: 124, endPoint x: 495, endPoint y: 136, distance: 13.7
click at [495, 138] on div "​ [PERSON_NAME] & [PERSON_NAME], ​ Happy anniversary! We hope you have a wonder…" at bounding box center [460, 226] width 287 height 177
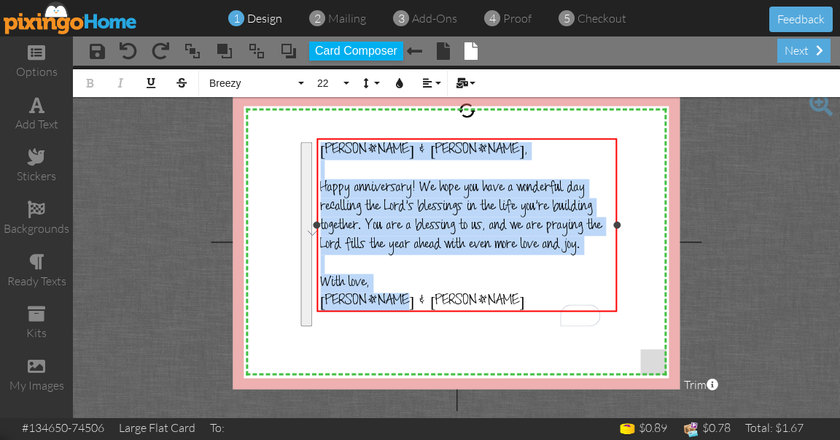
drag, startPoint x: 602, startPoint y: 233, endPoint x: 616, endPoint y: 233, distance: 13.1
click at [616, 233] on div "[PERSON_NAME] & [PERSON_NAME], ​ Happy anniversary! We hope you have a wonderfu…" at bounding box center [467, 225] width 301 height 174
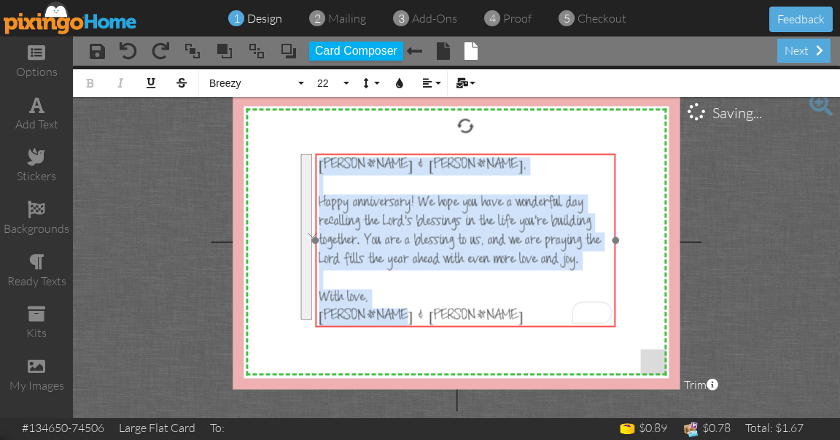
drag, startPoint x: 465, startPoint y: 136, endPoint x: 464, endPoint y: 152, distance: 15.4
click at [464, 152] on div at bounding box center [465, 240] width 308 height 181
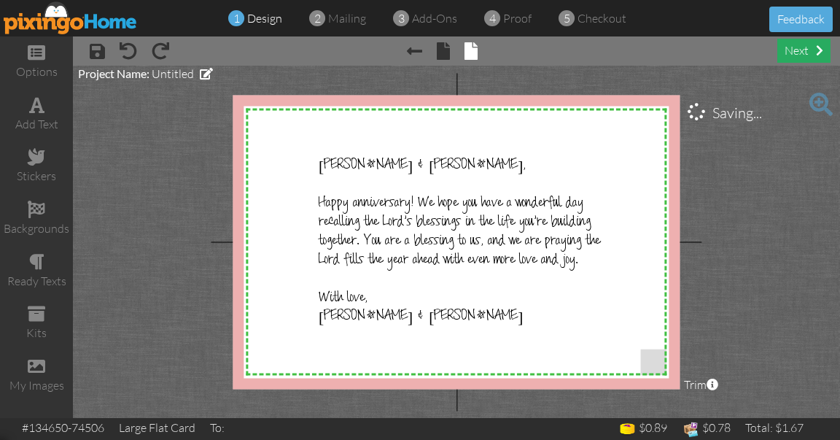
click at [809, 46] on div "next" at bounding box center [804, 51] width 53 height 24
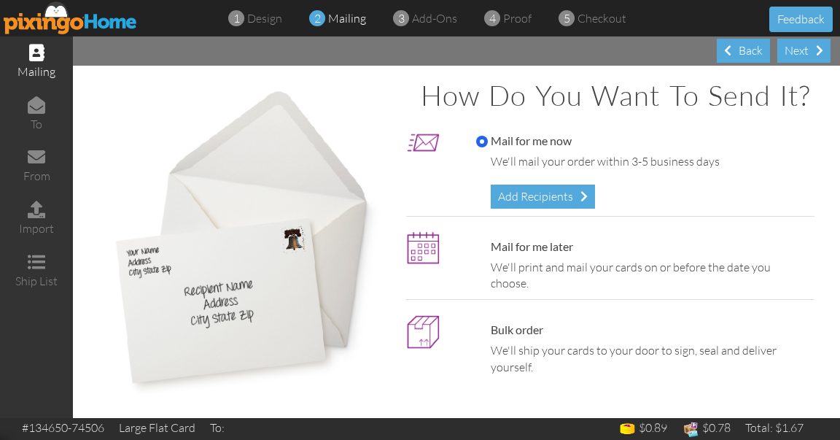
click at [519, 255] on label "Mail for me later" at bounding box center [524, 247] width 97 height 17
click at [488, 253] on input "Mail for me later" at bounding box center [482, 247] width 12 height 12
radio input "true"
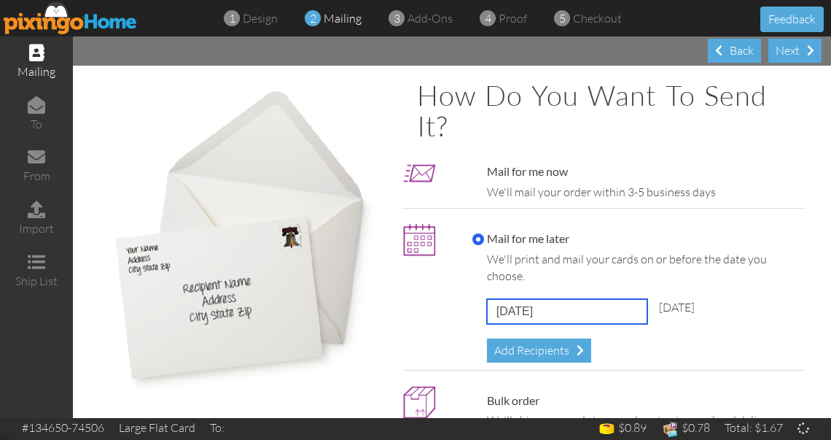
click at [543, 319] on input "[DATE]" at bounding box center [567, 311] width 160 height 25
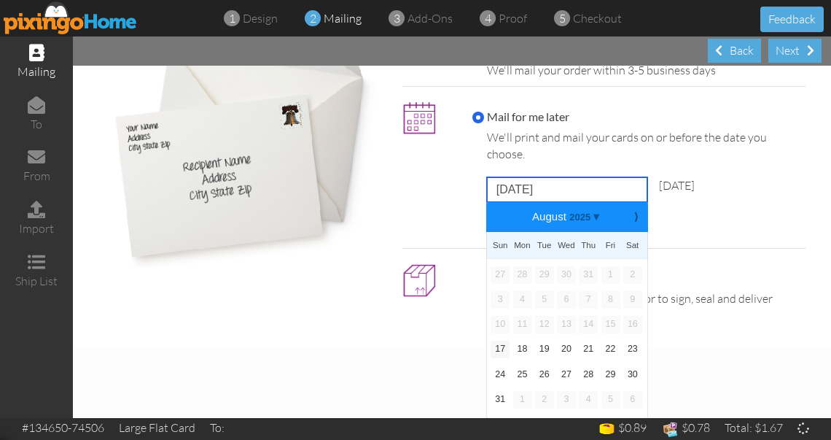
scroll to position [6, 0]
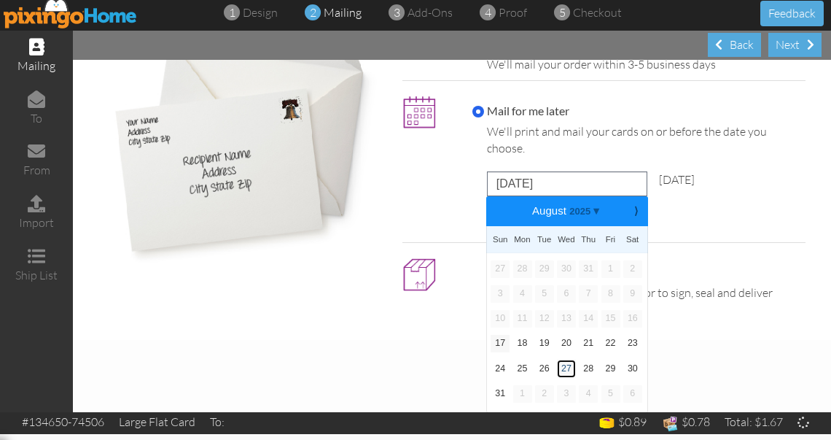
click at [559, 371] on link "27" at bounding box center [566, 369] width 19 height 18
type input "[DATE]"
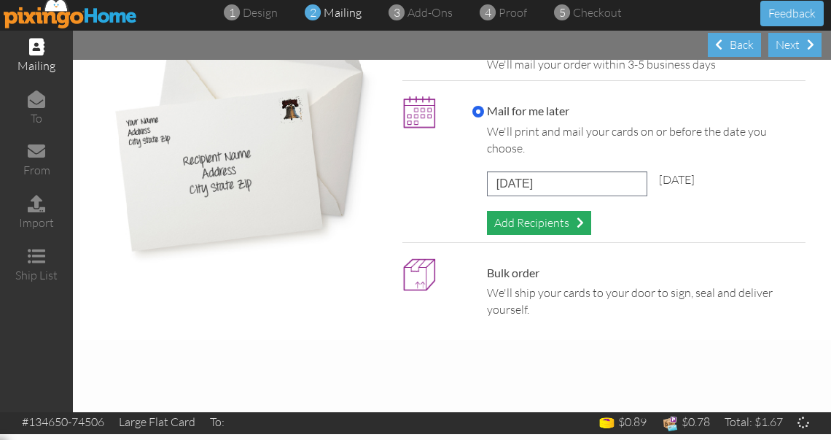
click at [545, 216] on div "Add Recipients" at bounding box center [539, 223] width 104 height 24
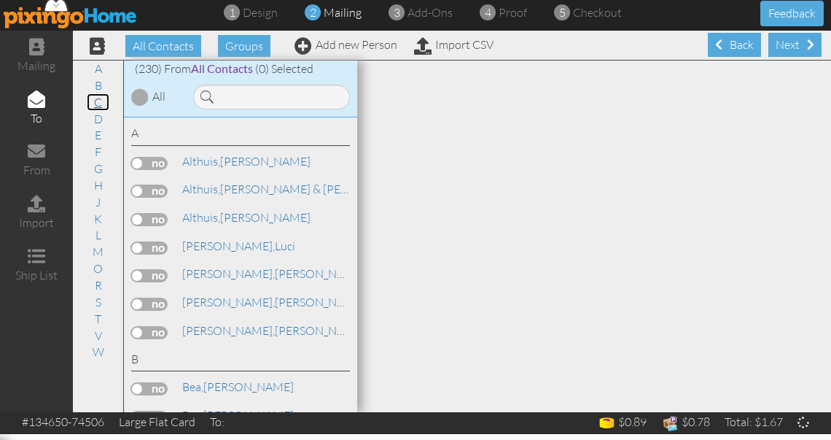
click at [101, 106] on link "C" at bounding box center [98, 102] width 23 height 18
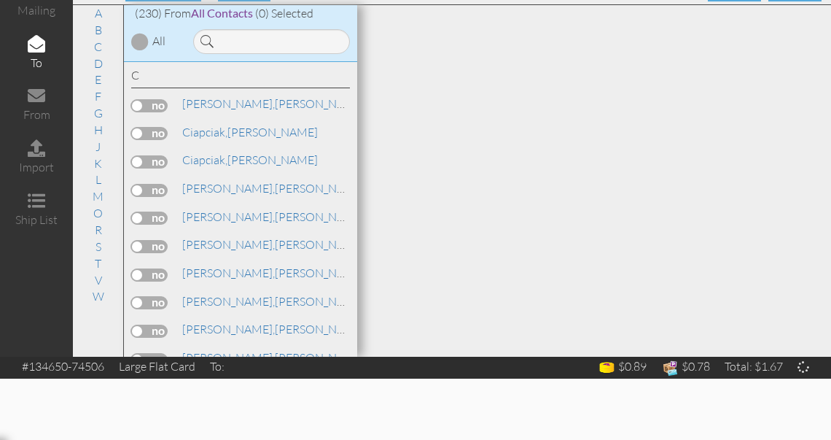
click at [165, 300] on label at bounding box center [149, 302] width 36 height 13
click at [0, 0] on input "checkbox" at bounding box center [0, 0] width 0 height 0
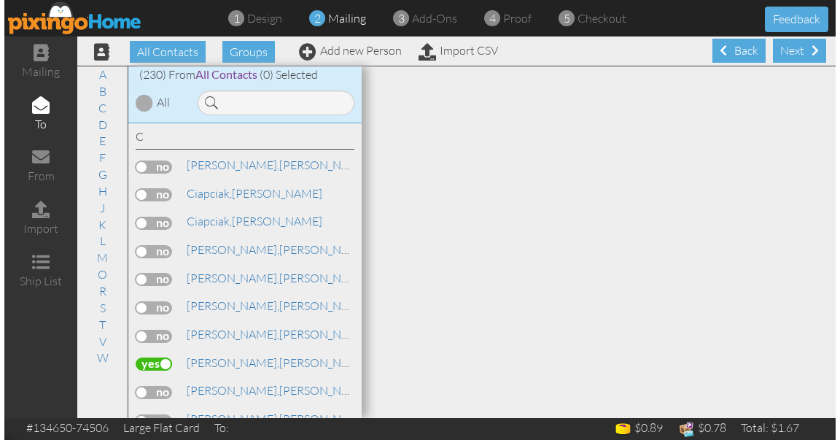
scroll to position [0, 0]
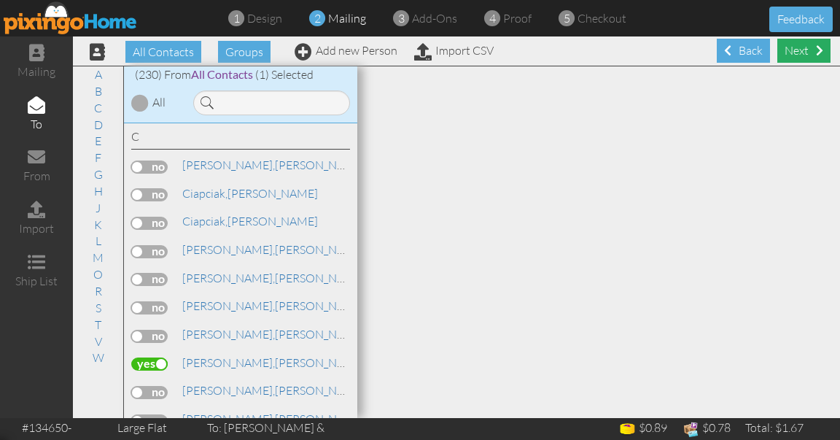
click at [786, 50] on div "Next" at bounding box center [804, 51] width 53 height 24
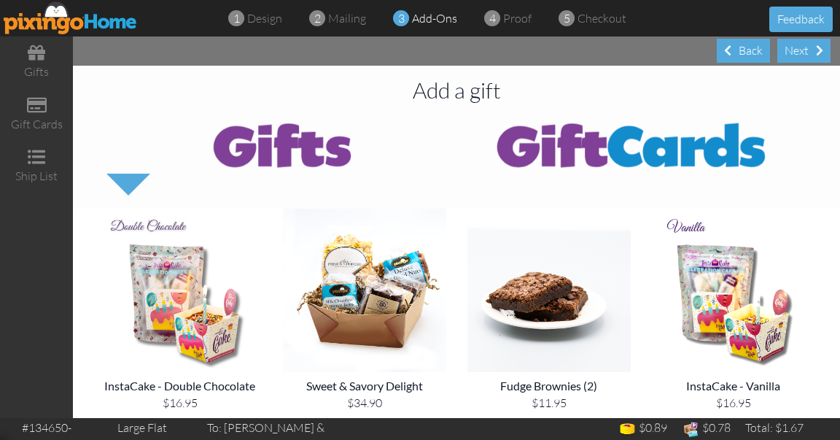
click at [786, 50] on div "Next" at bounding box center [804, 51] width 53 height 24
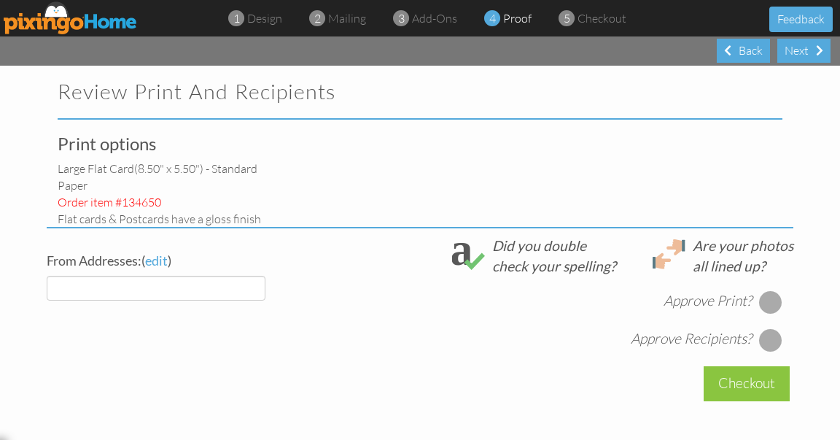
select select "object:7391"
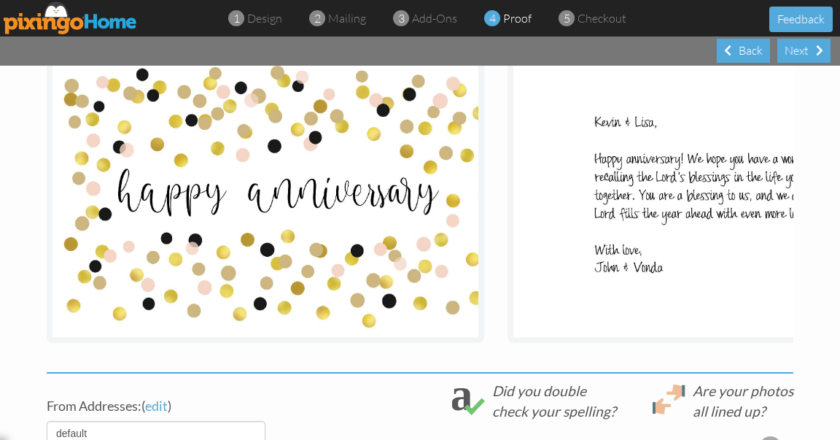
scroll to position [352, 0]
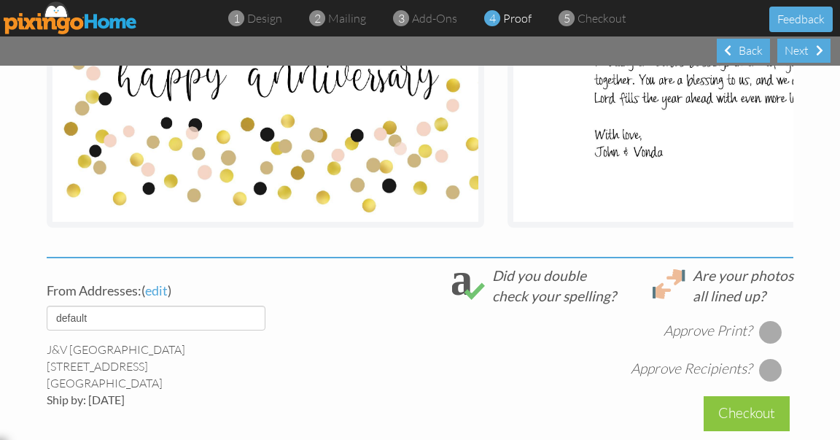
click at [762, 341] on div at bounding box center [770, 331] width 23 height 23
click at [767, 379] on div at bounding box center [770, 369] width 23 height 23
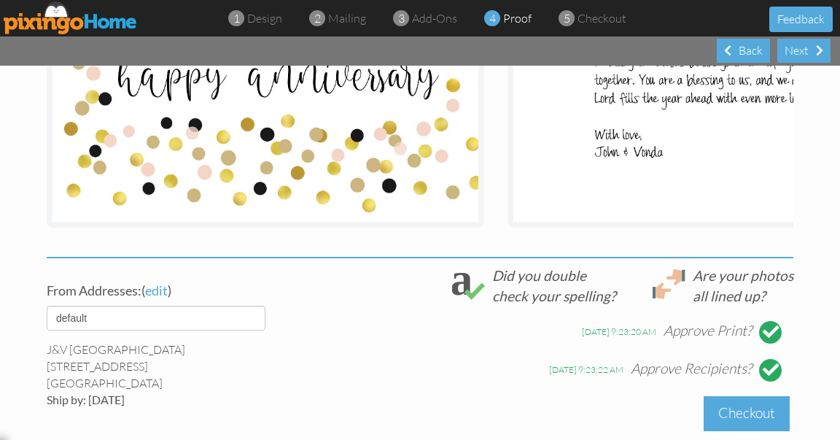
click at [750, 416] on div "Checkout" at bounding box center [747, 413] width 86 height 34
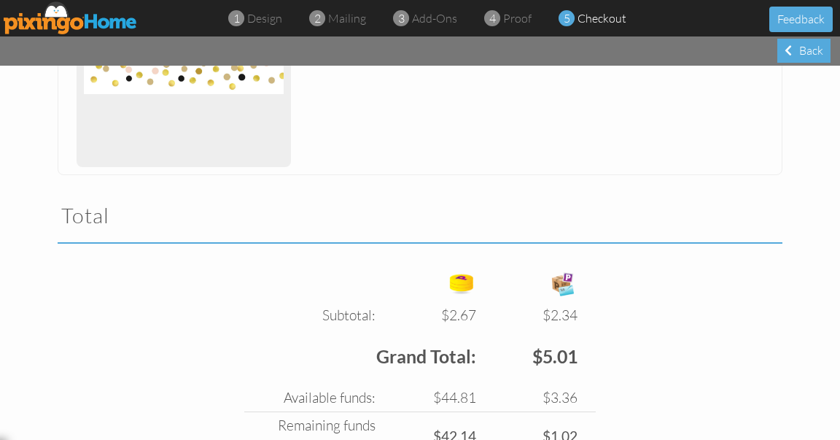
scroll to position [1296, 0]
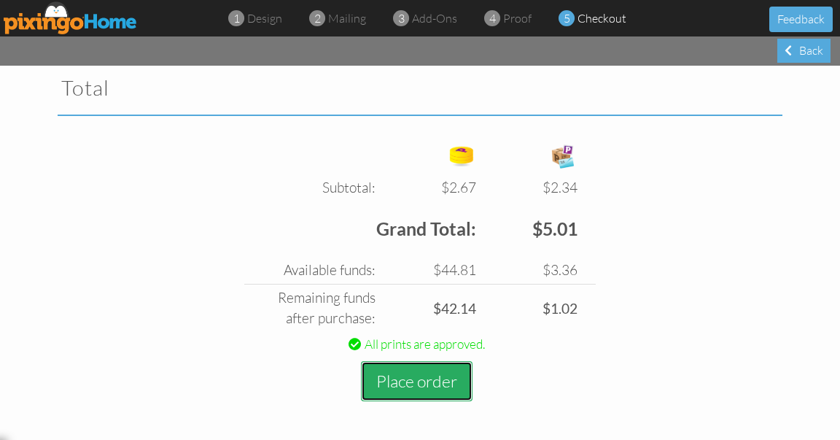
click at [433, 372] on button "Place order" at bounding box center [417, 381] width 112 height 40
